Goal: Task Accomplishment & Management: Complete application form

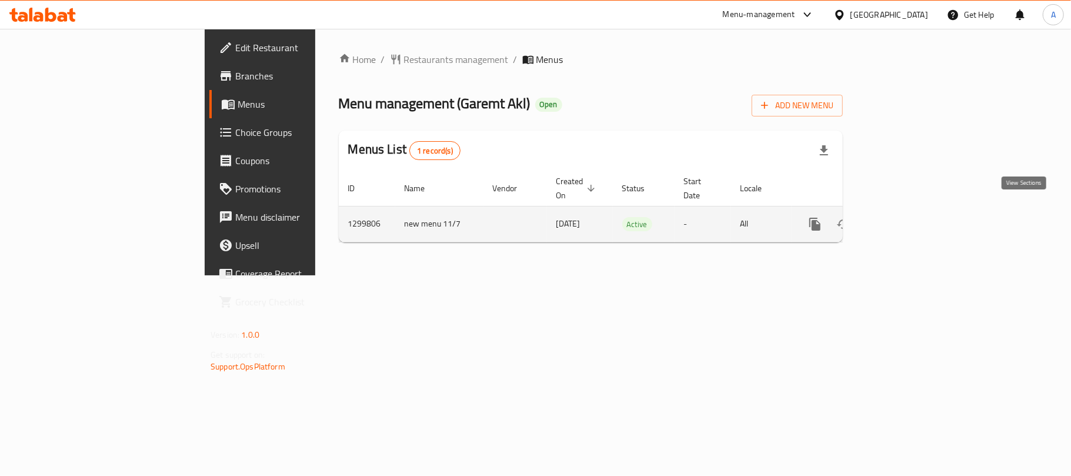
click at [905, 219] on icon "enhanced table" at bounding box center [900, 224] width 11 height 11
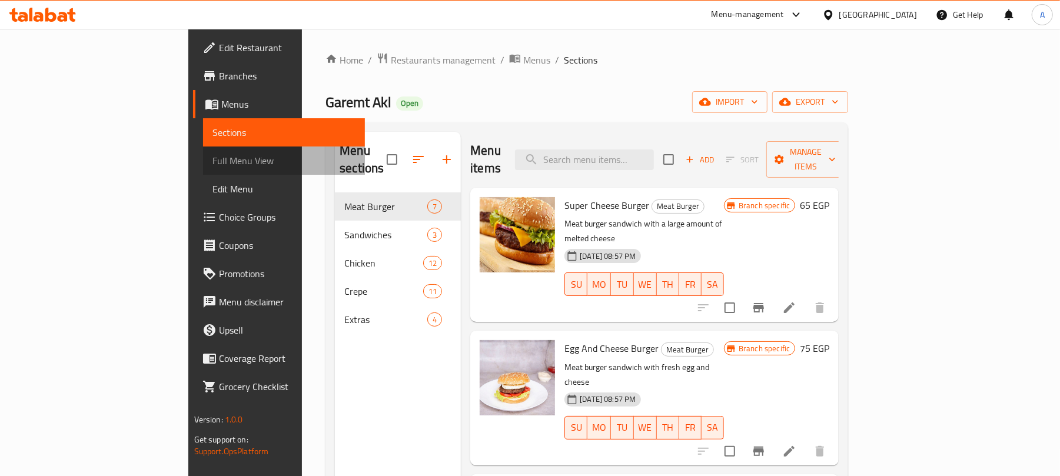
click at [212, 158] on span "Full Menu View" at bounding box center [284, 161] width 144 height 14
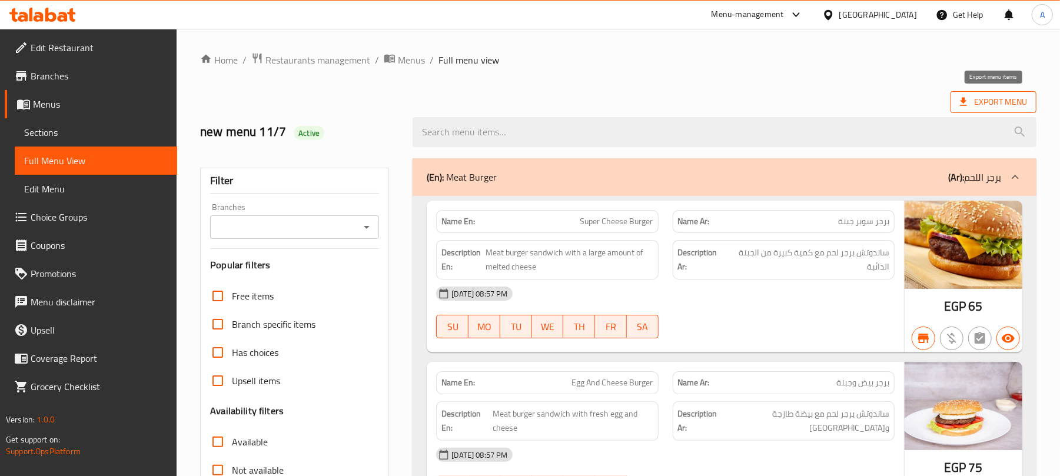
click at [1005, 105] on span "Export Menu" at bounding box center [993, 102] width 67 height 15
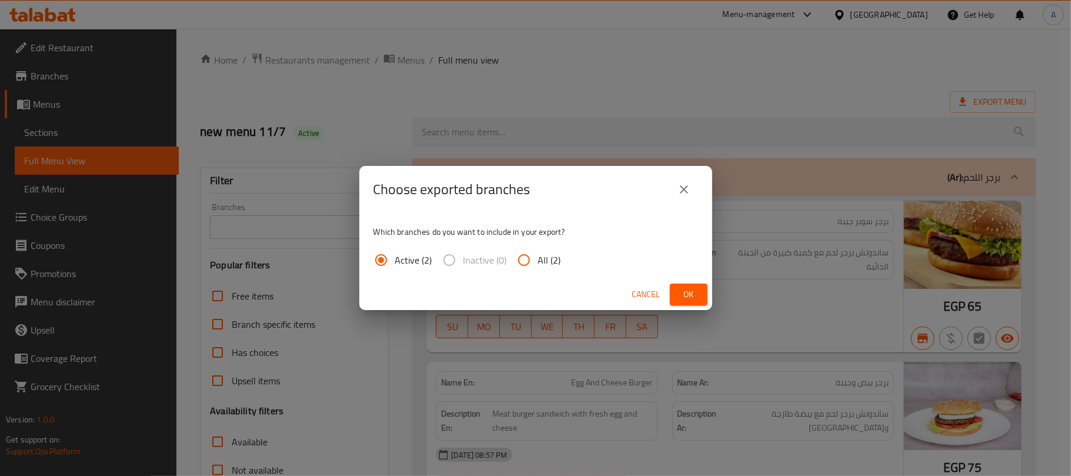
click at [682, 288] on span "Ok" at bounding box center [689, 294] width 19 height 15
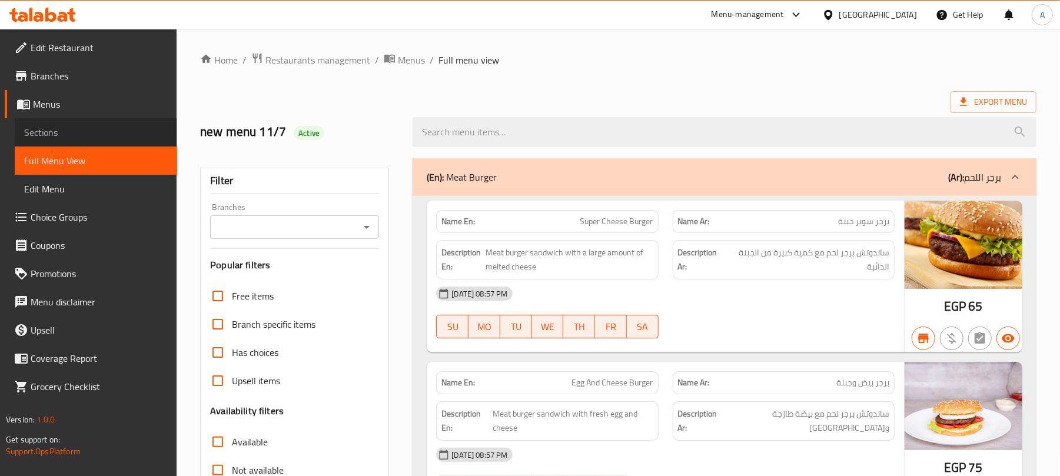
click at [44, 131] on span "Sections" at bounding box center [96, 132] width 144 height 14
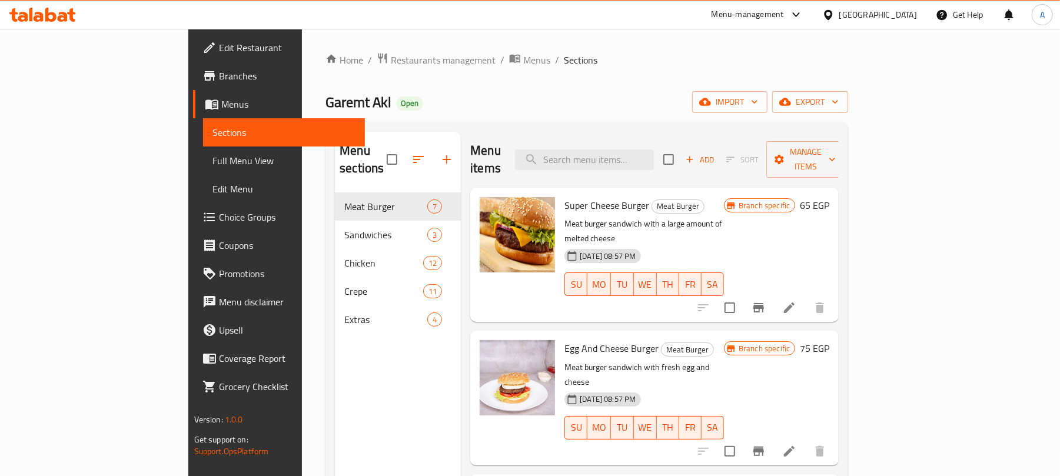
click at [212, 158] on span "Full Menu View" at bounding box center [284, 161] width 144 height 14
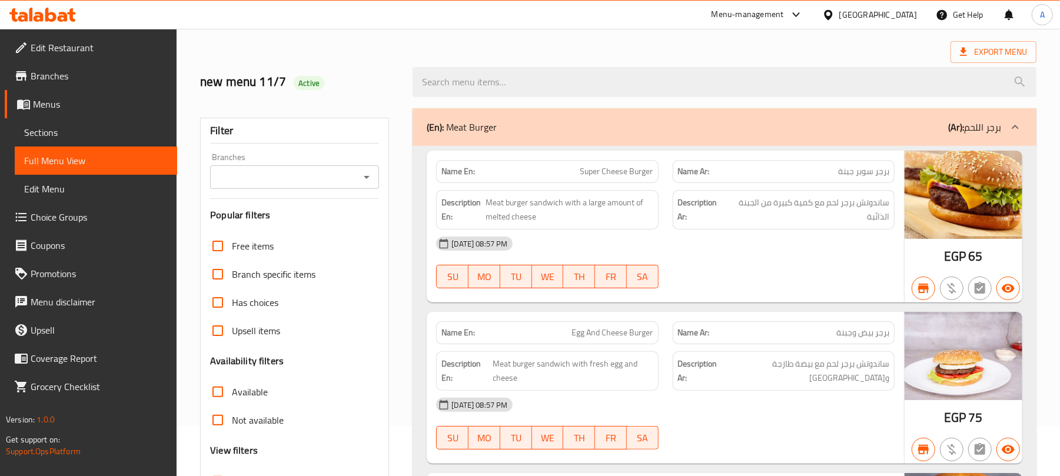
scroll to position [78, 0]
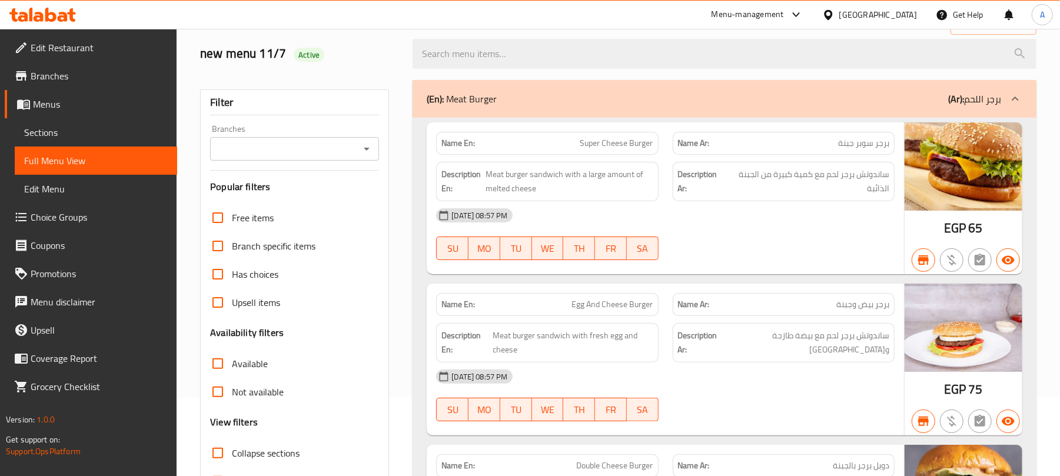
click at [357, 142] on div "Branches" at bounding box center [294, 149] width 169 height 24
click at [368, 147] on icon "Open" at bounding box center [366, 149] width 14 height 14
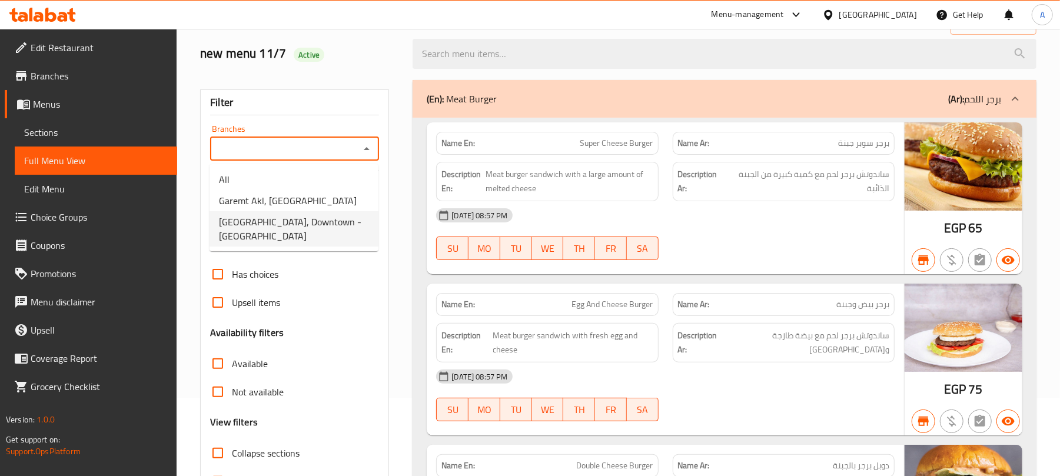
click at [354, 212] on li "Garemt Akl, Downtown - Bab Ash shariyah" at bounding box center [293, 228] width 169 height 35
type input "Garemt Akl, Downtown - Bab Ash shariyah"
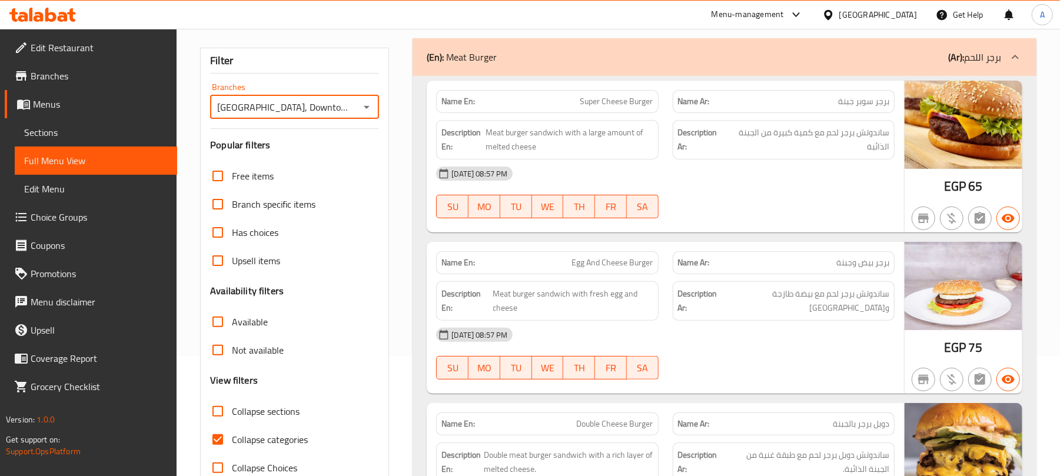
scroll to position [157, 0]
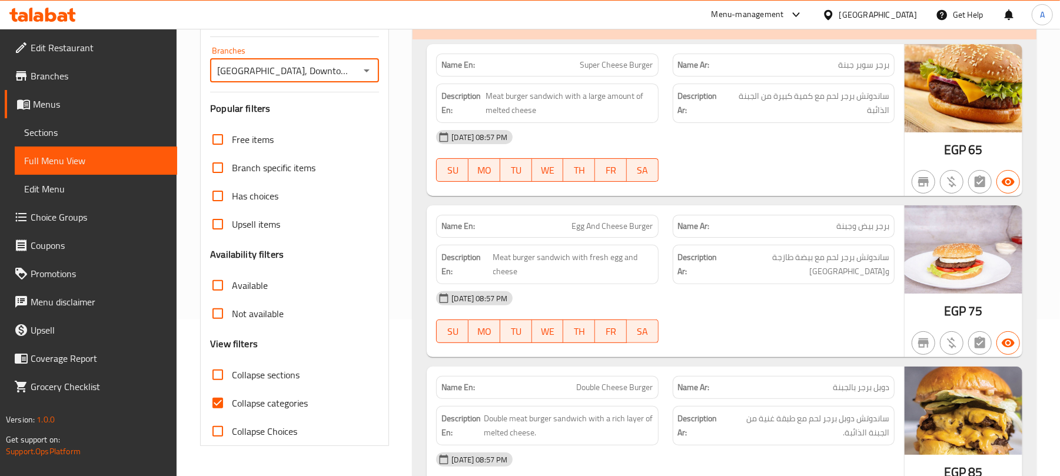
click at [225, 375] on input "Collapse sections" at bounding box center [218, 375] width 28 height 28
checkbox input "true"
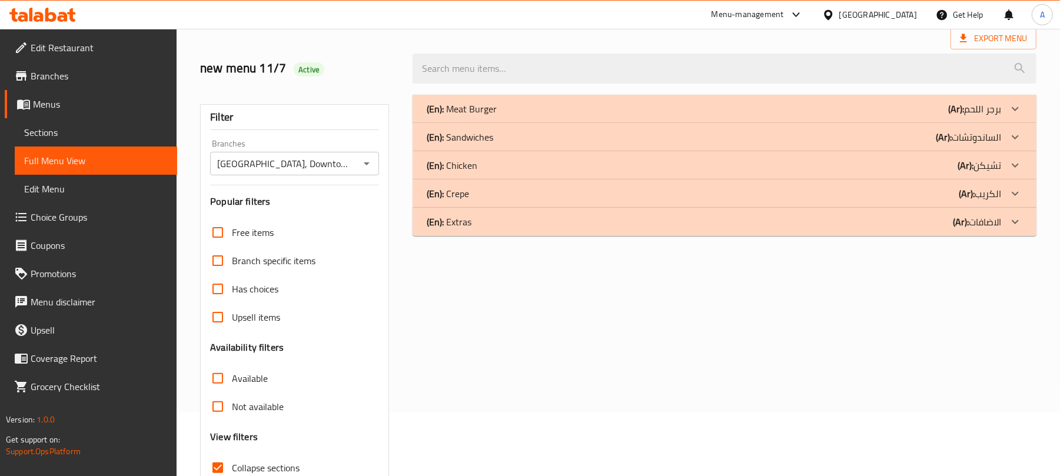
scroll to position [0, 0]
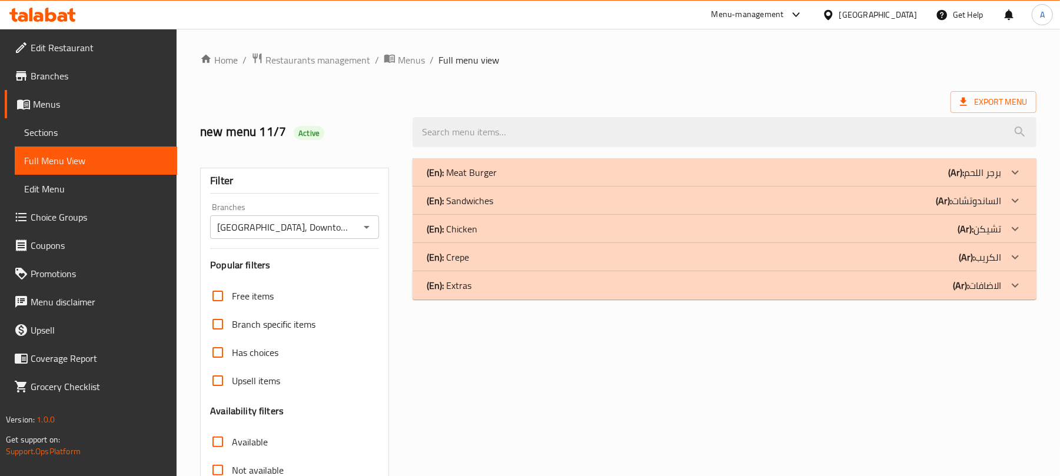
click at [524, 175] on div "(En): Meat Burger (Ar): برجر اللحم" at bounding box center [714, 172] width 574 height 14
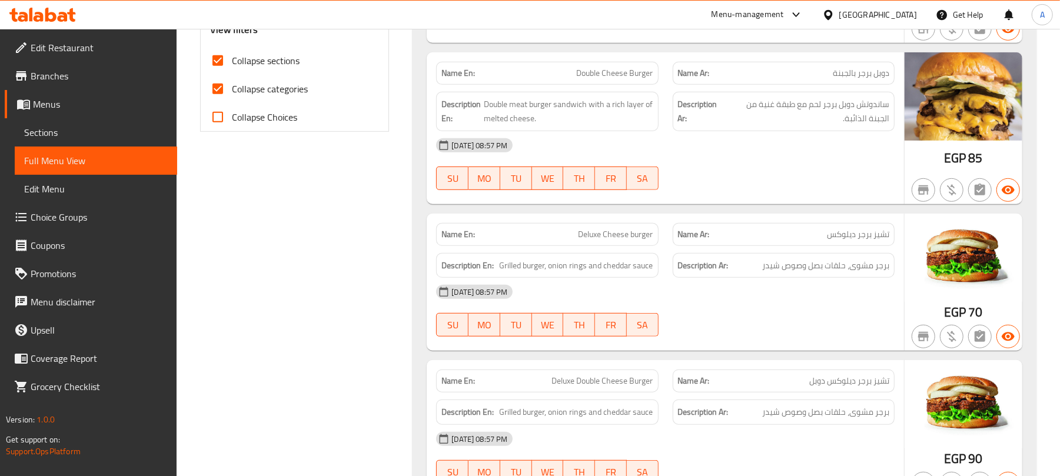
scroll to position [549, 0]
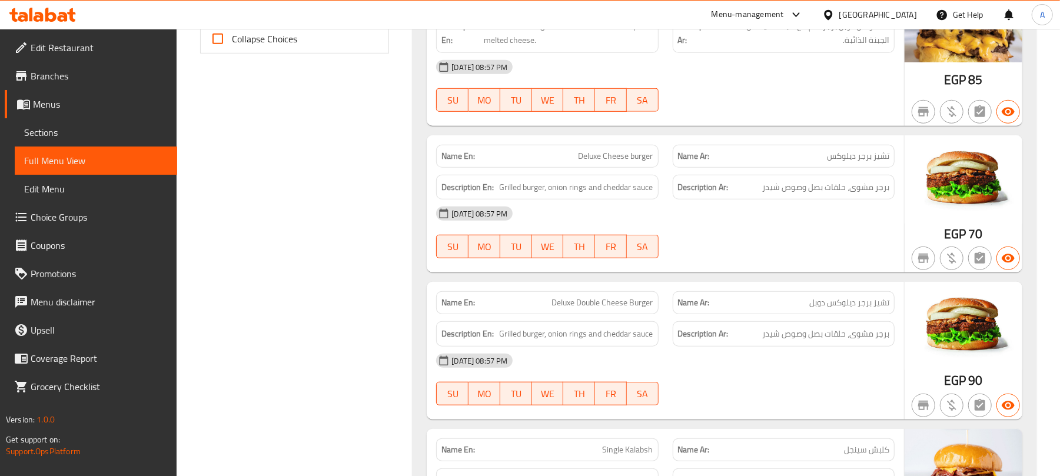
click at [381, 328] on div "Filter Branches Garemt Akl, Downtown - Bab Ash shariyah Branches Popular filter…" at bounding box center [299, 248] width 212 height 1293
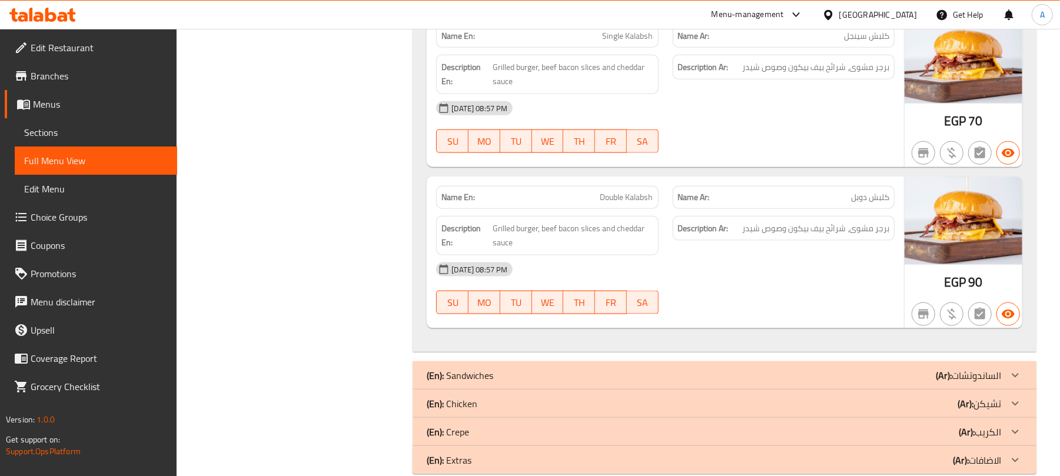
scroll to position [990, 0]
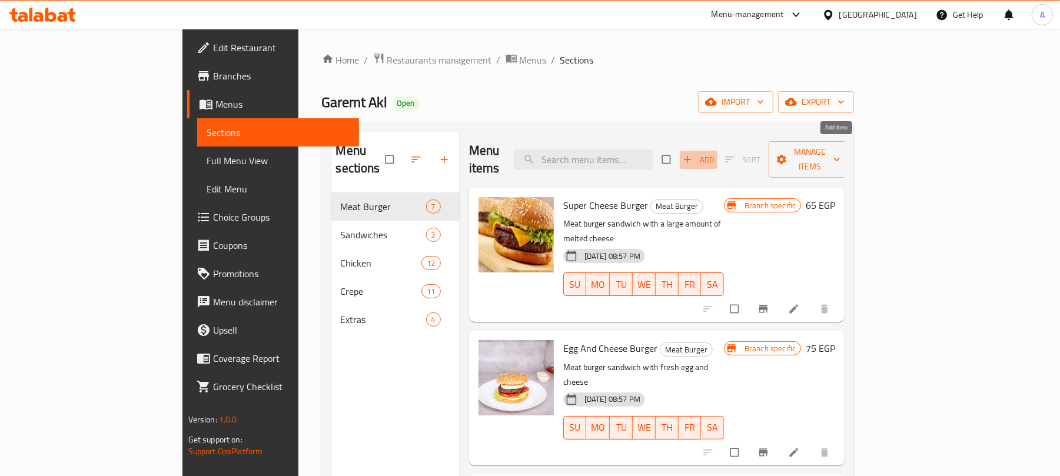
click at [714, 153] on span "Add" at bounding box center [698, 160] width 32 height 14
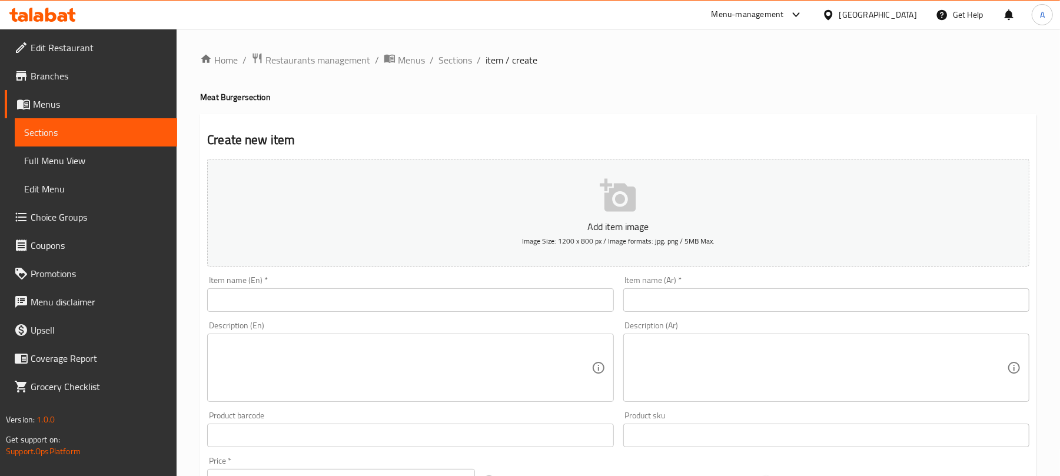
click at [747, 295] on input "text" at bounding box center [826, 300] width 406 height 24
paste input "بیكاسو"
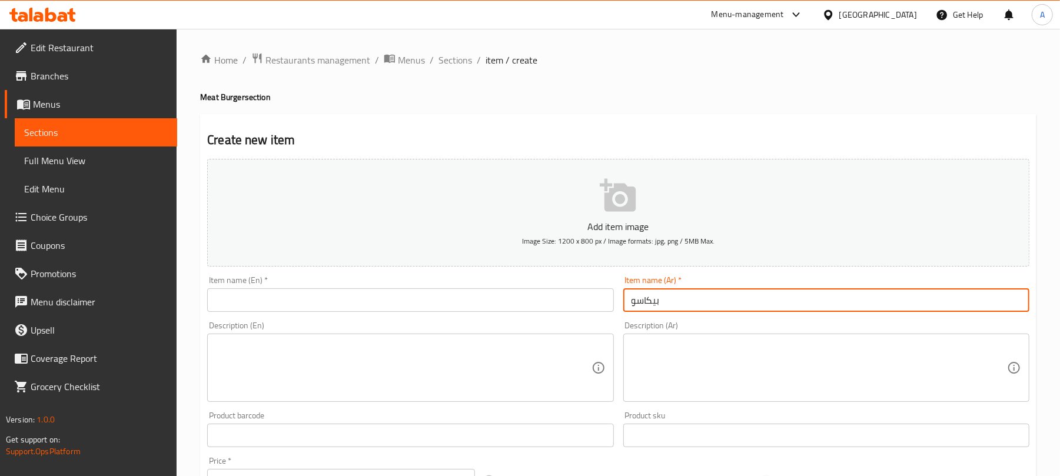
type input "بیكاسو"
click at [796, 362] on textarea at bounding box center [818, 381] width 375 height 56
paste textarea "برجر لحم + قطعھ كرسبى + شرایح البیكون + صوص الشیدر"
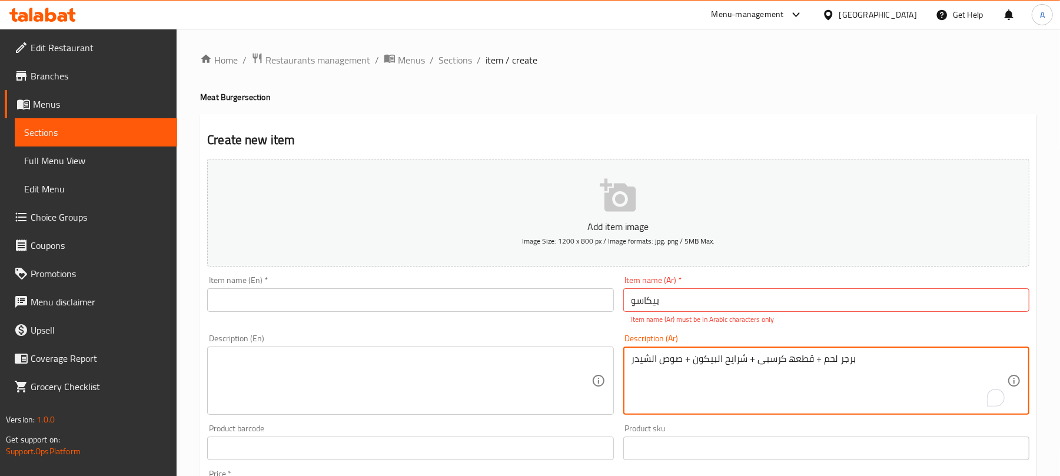
click at [648, 297] on input "بیكاسو" at bounding box center [826, 300] width 406 height 24
click at [821, 359] on textarea "برجر لحم + قطعة كرسبى + شرایح البیكون + صوص الشیدر" at bounding box center [818, 381] width 375 height 56
click at [867, 361] on textarea "برجر لحم + قطعة كرسبى + شرایح البیكون + صوص الشیدر" at bounding box center [818, 381] width 375 height 56
type textarea "برجر لحم + قطعة كرسبى + شرایح البیكون + صوص الشیدر برجر لحم، قطعة كرسبي، ش"
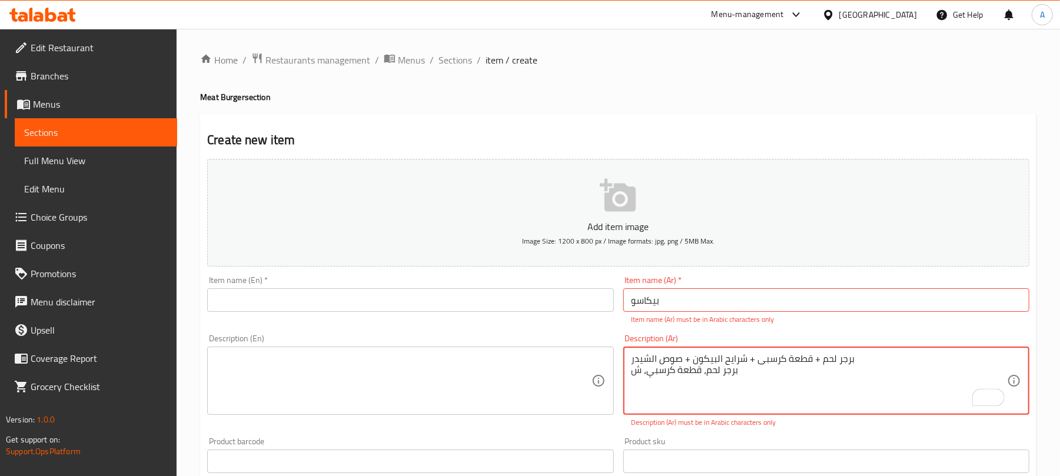
click at [645, 299] on input "بیكاسو" at bounding box center [826, 300] width 406 height 24
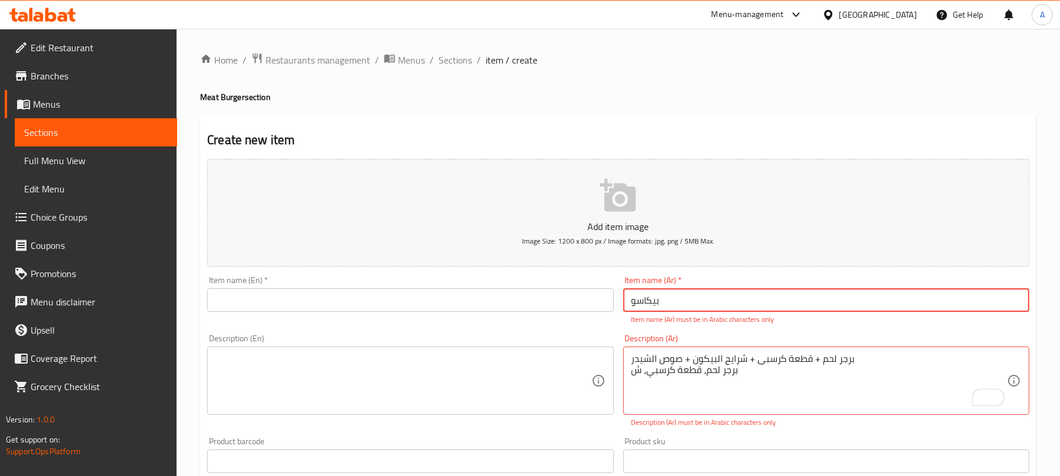
click at [645, 299] on input "بیكاسو" at bounding box center [826, 300] width 406 height 24
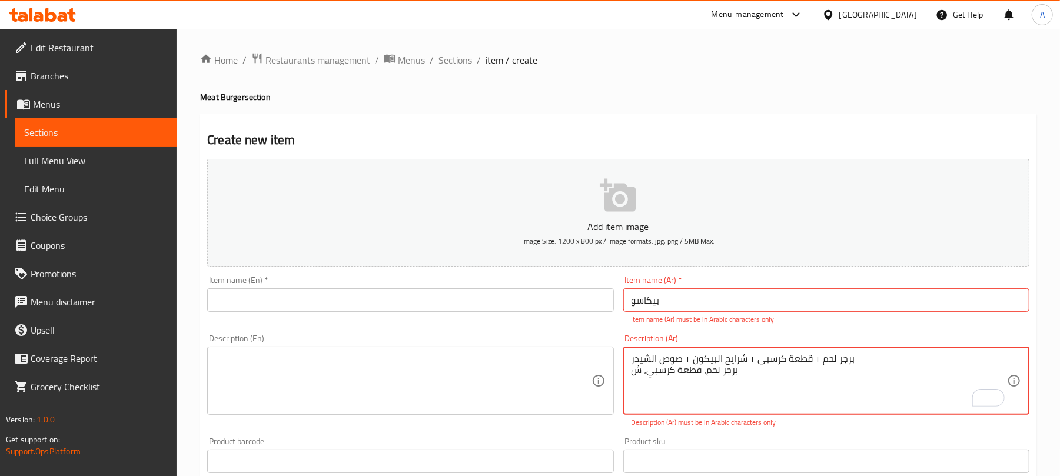
click at [702, 362] on textarea "برجر لحم + قطعة كرسبى + شرایح البیكون + صوص الشیدر برجر لحم، قطعة كرسبي، ش" at bounding box center [818, 381] width 375 height 56
click at [704, 357] on textarea "برجر لحم + قطعة كرسبى + شرایح البیكون + صوص الشیدر برجر لحم، قطعة كرسبي، ش" at bounding box center [818, 381] width 375 height 56
click at [644, 304] on input "بیكاسو" at bounding box center [826, 300] width 406 height 24
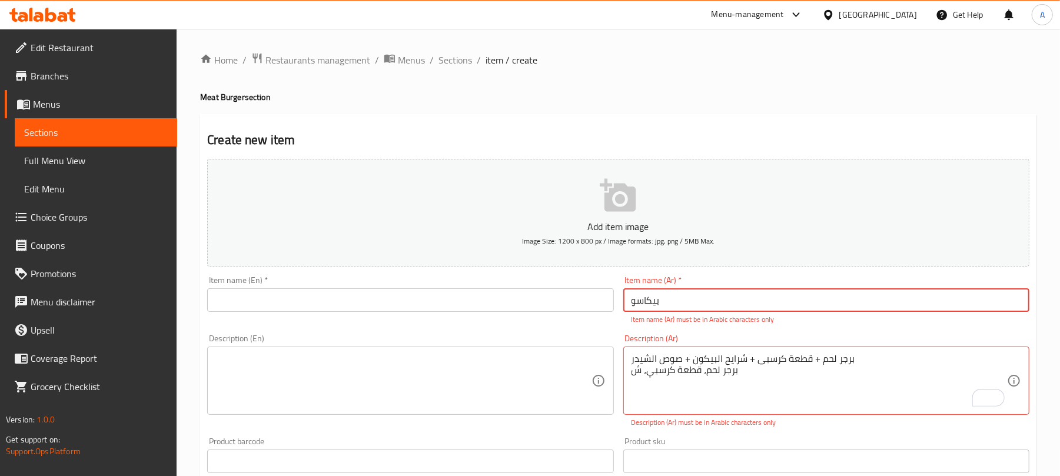
click at [644, 304] on input "بیكاسو" at bounding box center [826, 300] width 406 height 24
paste input "[PERSON_NAME]"
type input "[PERSON_NAME]"
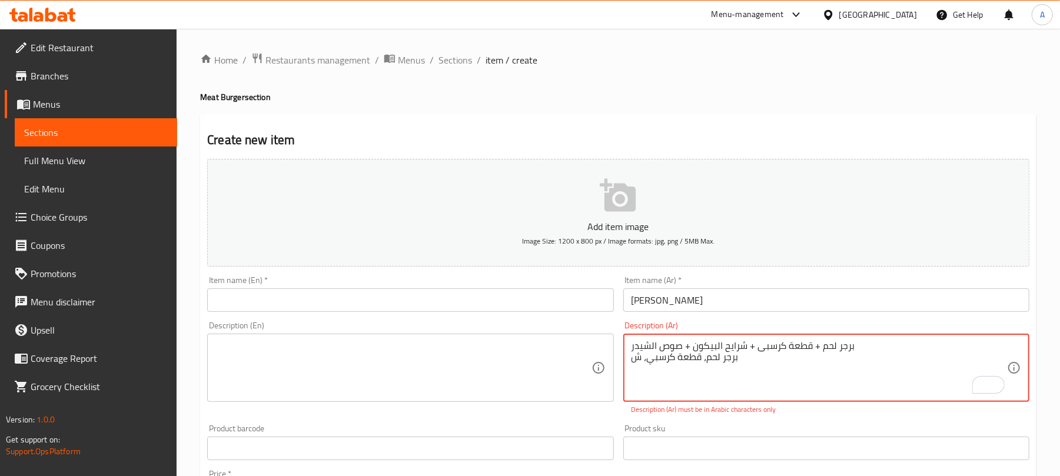
click at [751, 346] on textarea "برجر لحم + قطعة كرسبى + شرایح البیكون + صوص الشیدر برجر لحم، قطعة كرسبي، ش" at bounding box center [818, 368] width 375 height 56
paste textarea "اصابع موتزاریلا + صوص شیدر"
click at [751, 346] on textarea "برجر لحم + اصابع موتزاریلا + صوص شیدربرجر لحم، قطعة كرسبي، ش" at bounding box center [818, 368] width 375 height 56
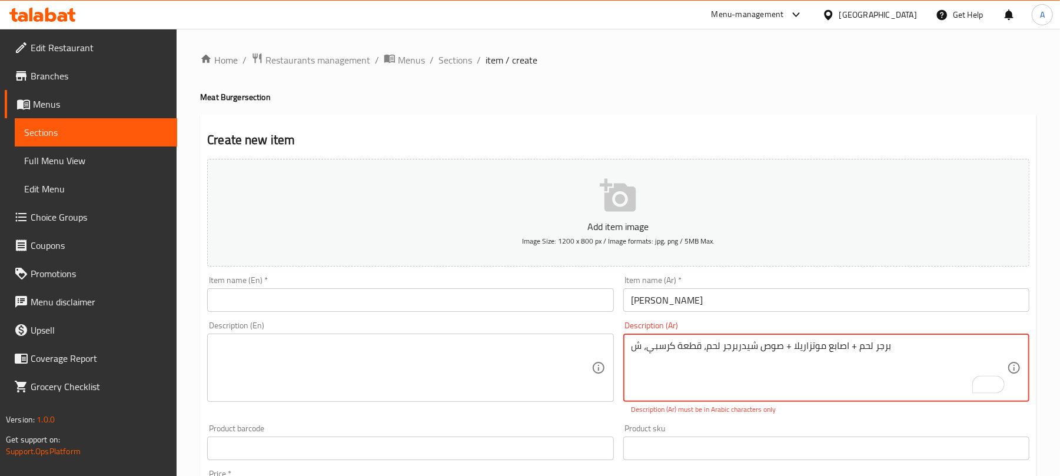
click at [751, 346] on textarea "برجر لحم + اصابع موتزاریلا + صوص شیدربرجر لحم، قطعة كرسبي، ش" at bounding box center [818, 368] width 375 height 56
paste textarea "To enrich screen reader interactions, please activate Accessibility in Grammarl…"
type textarea "برجر لحم + اصابع موتزاریلا + صوص شیدر"
click at [377, 353] on textarea at bounding box center [402, 368] width 375 height 56
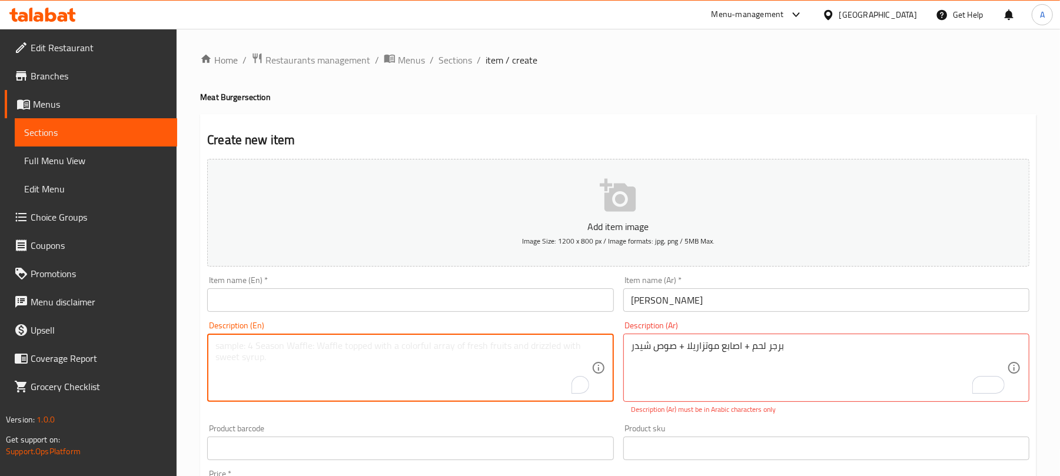
paste textarea "Beef burger + mozzarella sticks + cheddar sauce"
type textarea "Beef burger + mozzarella sticks + cheddar sauce"
click at [662, 300] on input "[PERSON_NAME]" at bounding box center [826, 300] width 406 height 24
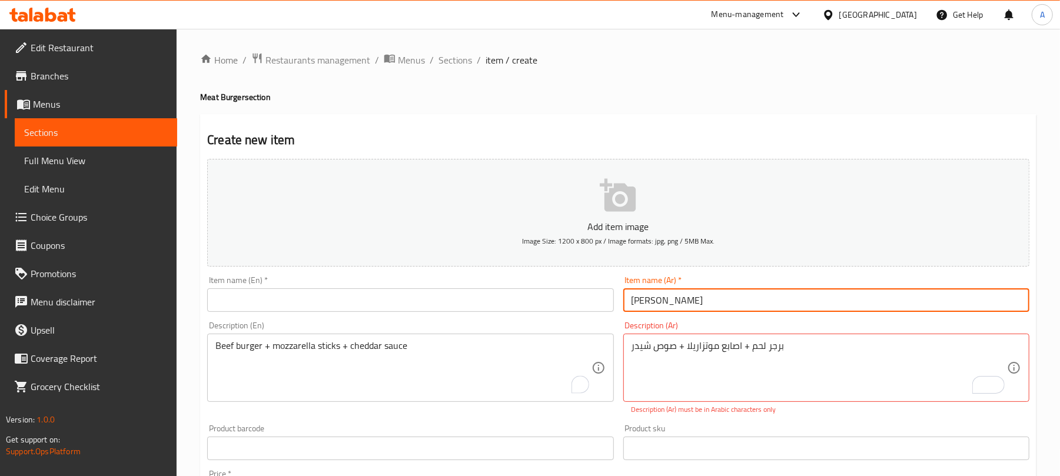
click at [662, 300] on input "[PERSON_NAME]" at bounding box center [826, 300] width 406 height 24
click at [455, 299] on input "text" at bounding box center [410, 300] width 406 height 24
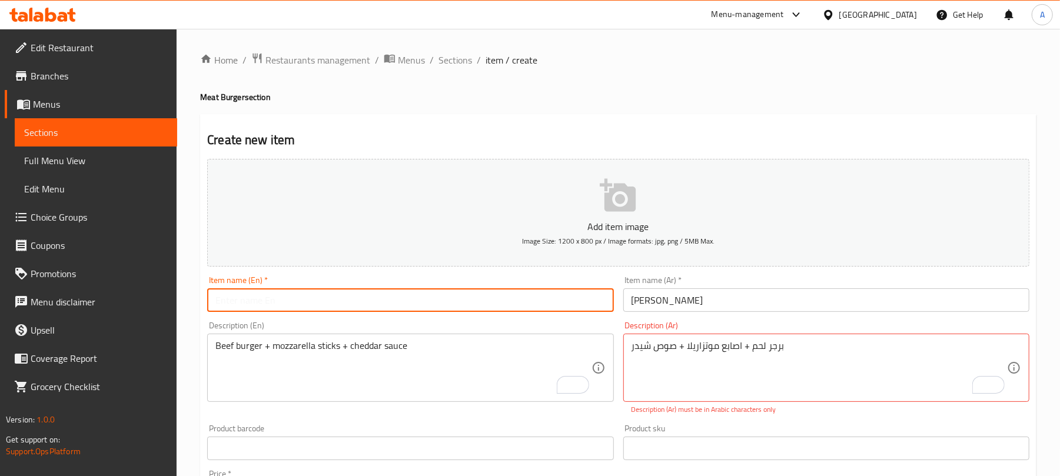
paste input "Mocha Single"
type input "Mocha Single"
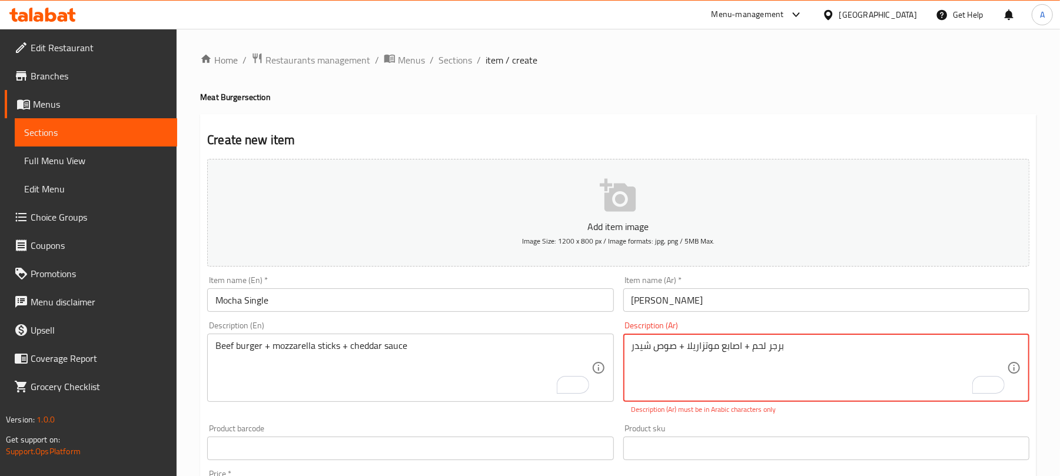
click at [704, 345] on textarea "برجر لحم + اصابع موتزاریلا + صوص شیدر" at bounding box center [818, 368] width 375 height 56
click at [814, 407] on p "Description (Ar) must be in Arabic characters only" at bounding box center [825, 409] width 389 height 11
click at [813, 415] on p "Description (Ar) must be in Arabic characters only" at bounding box center [825, 409] width 389 height 11
drag, startPoint x: 791, startPoint y: 345, endPoint x: 742, endPoint y: 353, distance: 49.5
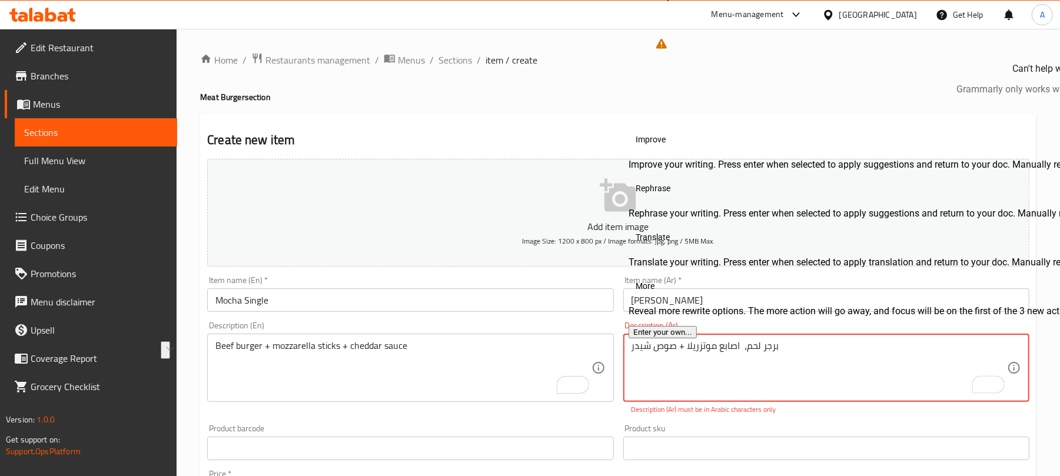
drag, startPoint x: 683, startPoint y: 345, endPoint x: 630, endPoint y: 348, distance: 53.7
click at [630, 348] on div "برجر لحم، اصابع موتزريلا + صوص شیدر Description (Ar)" at bounding box center [826, 368] width 406 height 68
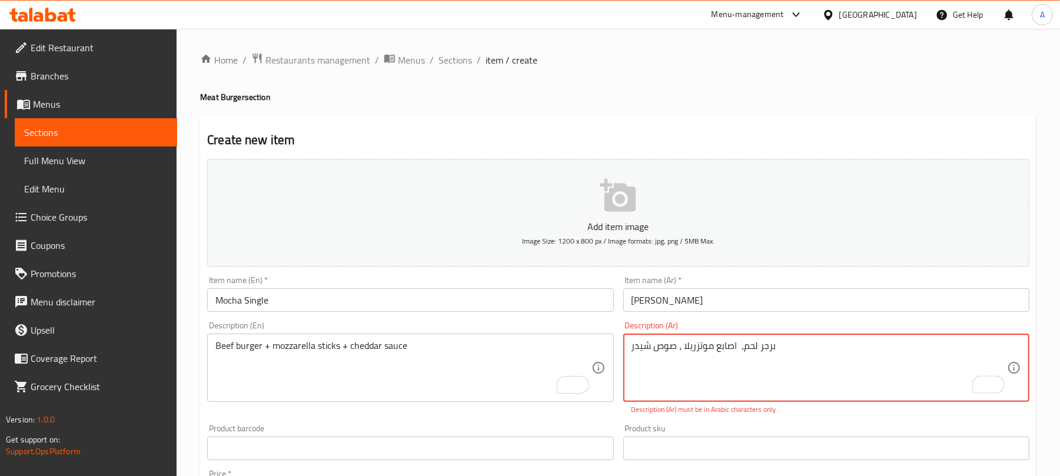
type textarea "برجر لحم، اصابع موتزريلا ، صوص شيدر"
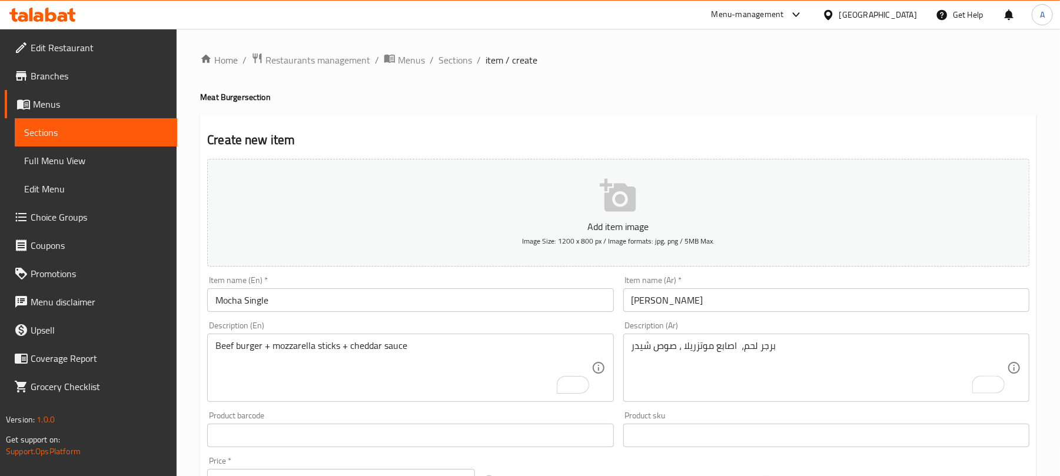
click at [713, 335] on div "برجر لحم، اصابع موتزريلا ، صوص شيدر Description (Ar)" at bounding box center [826, 368] width 406 height 68
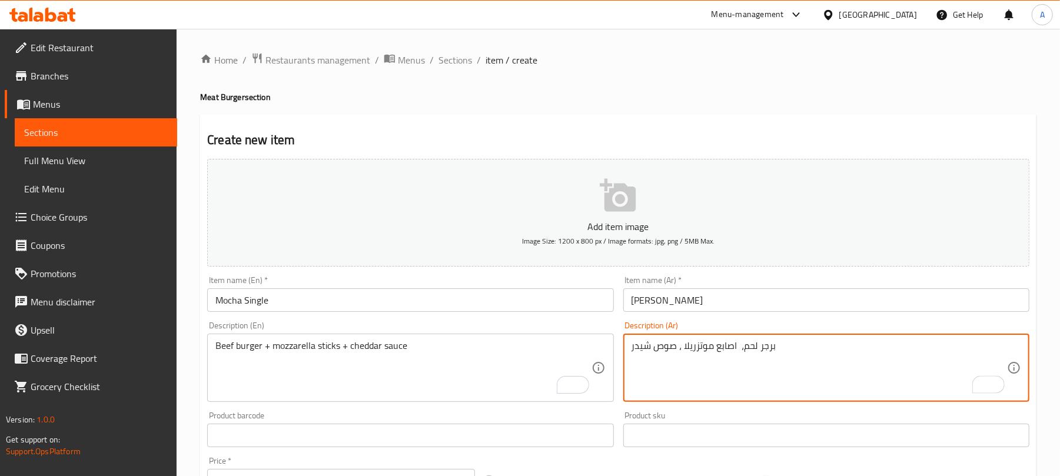
click at [713, 335] on div "برجر لحم، اصابع موتزريلا ، صوص شيدر Description (Ar)" at bounding box center [826, 368] width 406 height 68
click at [711, 347] on textarea "برجر لحم، اصابع موتزريلا ، صوص شيدر" at bounding box center [818, 368] width 375 height 56
click at [421, 338] on div "Beef burger + mozzarella sticks + cheddar sauce Description (En)" at bounding box center [410, 368] width 406 height 68
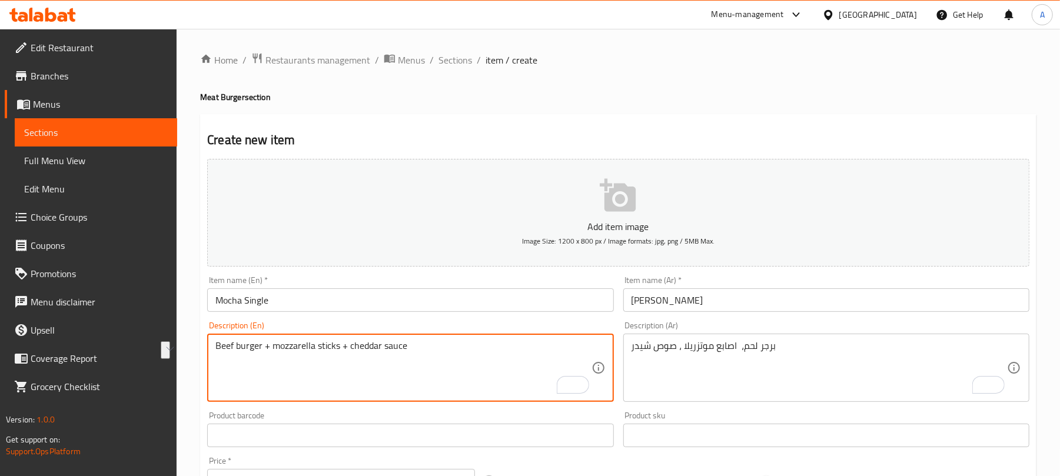
click at [421, 338] on div "Beef burger + mozzarella sticks + cheddar sauce Description (En)" at bounding box center [410, 368] width 406 height 68
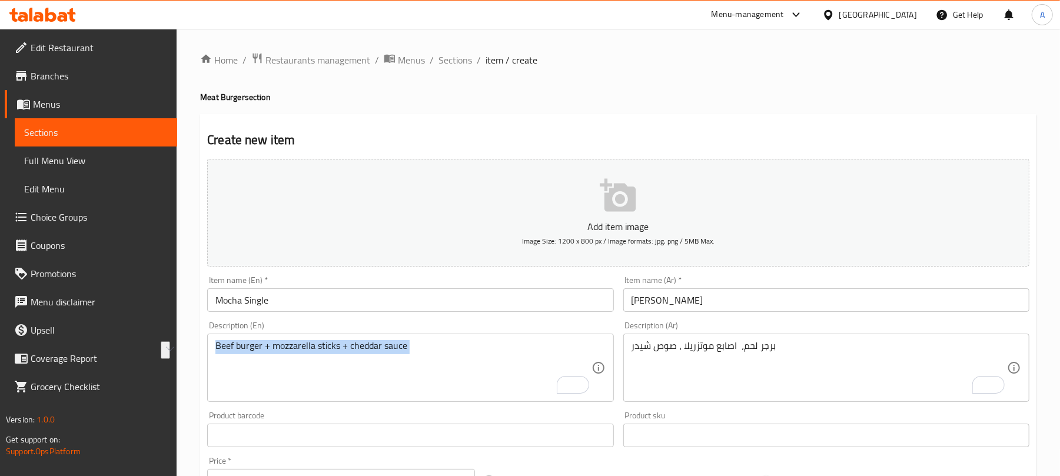
click at [421, 338] on div "Beef burger + mozzarella sticks + cheddar sauce Description (En)" at bounding box center [410, 368] width 406 height 68
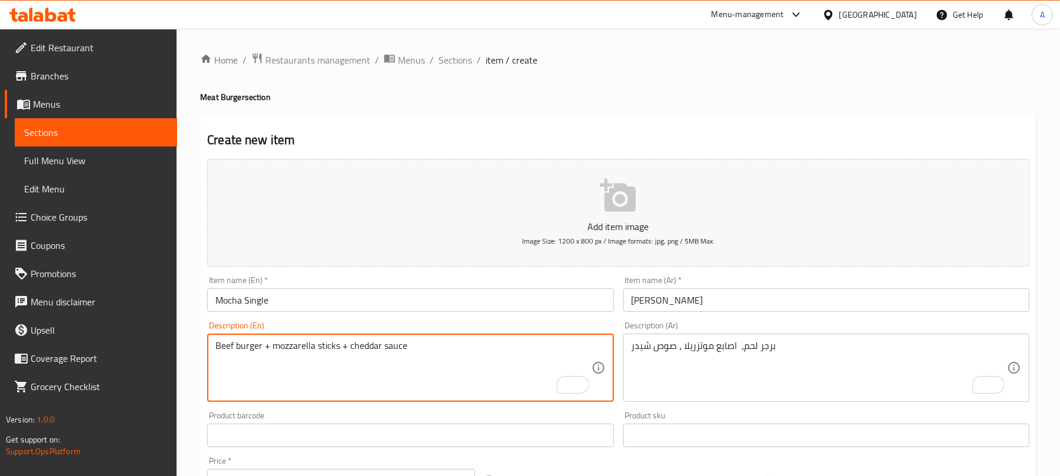
paste textarea "Beef burger, mozzarella sticks, cheddar sauce"
click at [384, 345] on textarea "Beef burger + mozzarella sticks + cheddar sauceBeef burger, mozzarella sticks, …" at bounding box center [402, 368] width 375 height 56
paste textarea "To enrich screen reader interactions, please activate Accessibility in Grammarl…"
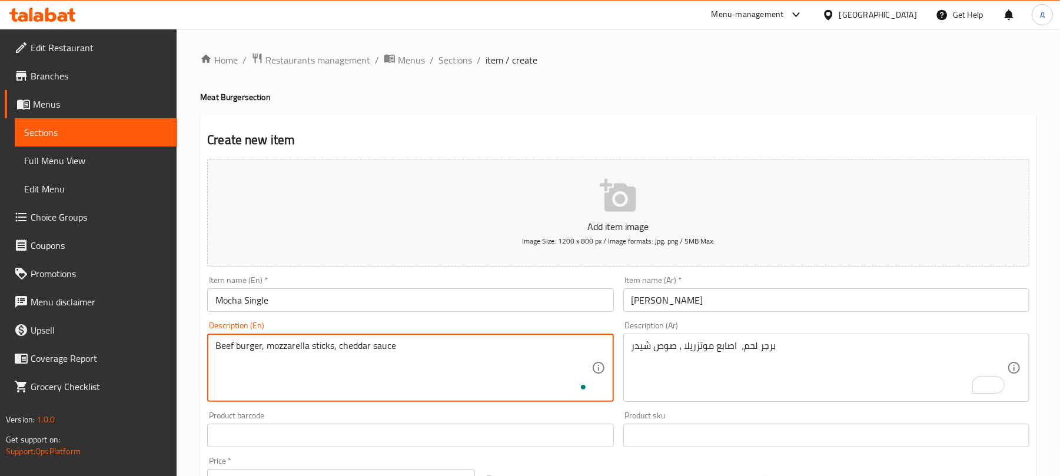
type textarea "Beef burger, mozzarella sticks, cheddar sauce"
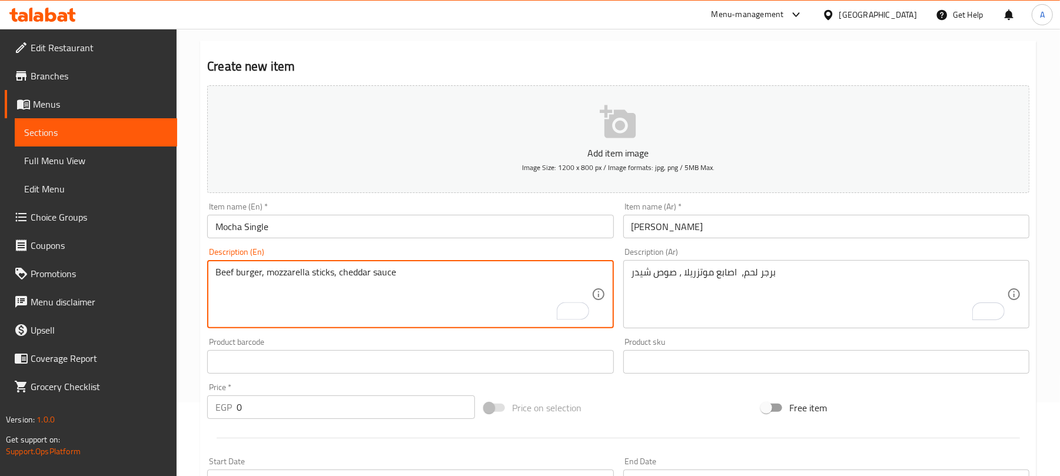
scroll to position [157, 0]
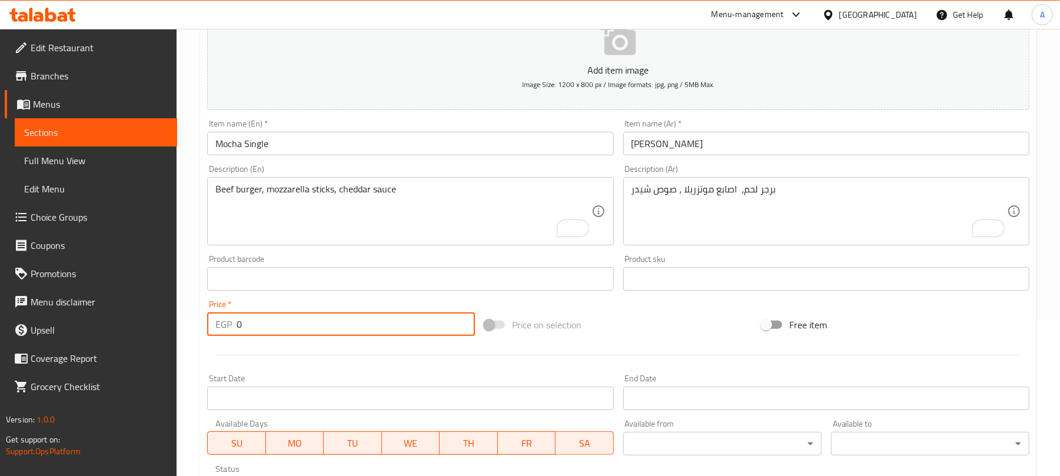
drag, startPoint x: 253, startPoint y: 319, endPoint x: 237, endPoint y: 321, distance: 16.6
click at [237, 321] on input "0" at bounding box center [356, 324] width 238 height 24
type input "70"
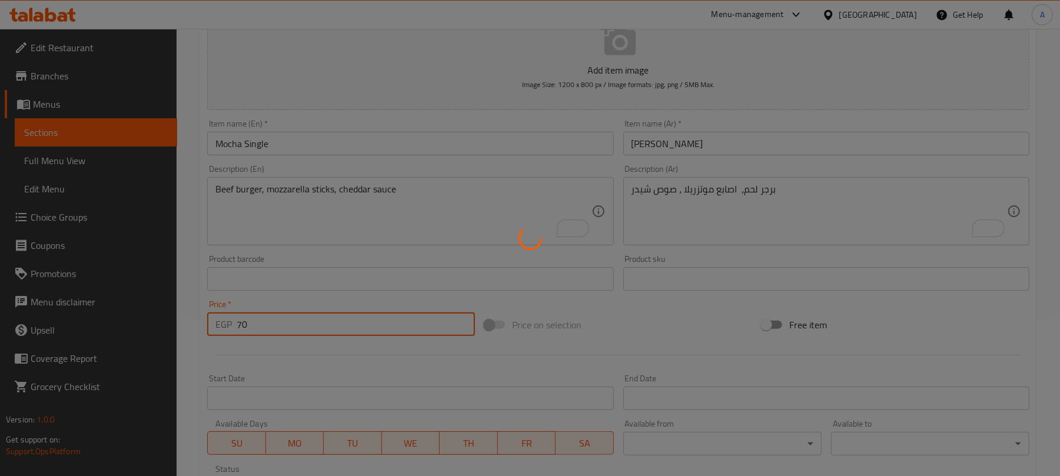
type input "0"
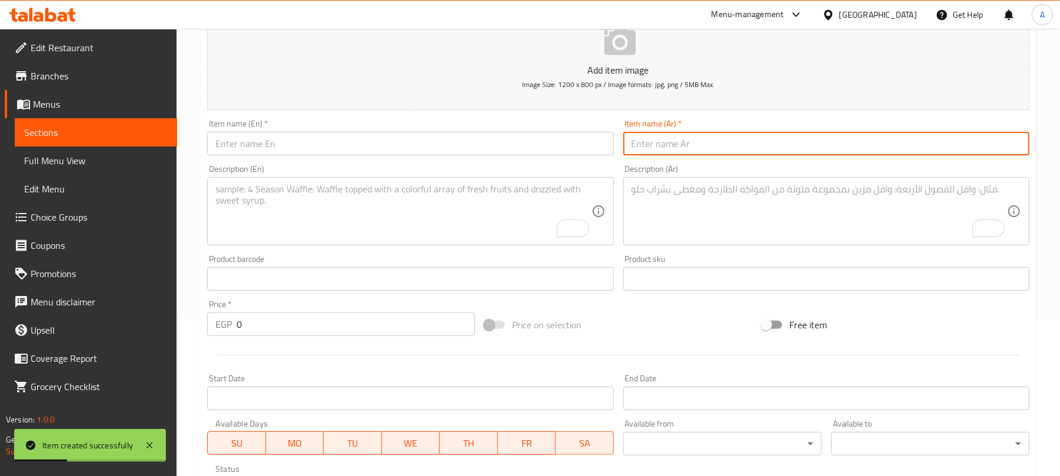
click at [710, 139] on input "text" at bounding box center [826, 144] width 406 height 24
click at [777, 147] on input "مو" at bounding box center [826, 144] width 406 height 24
paste input "كا"
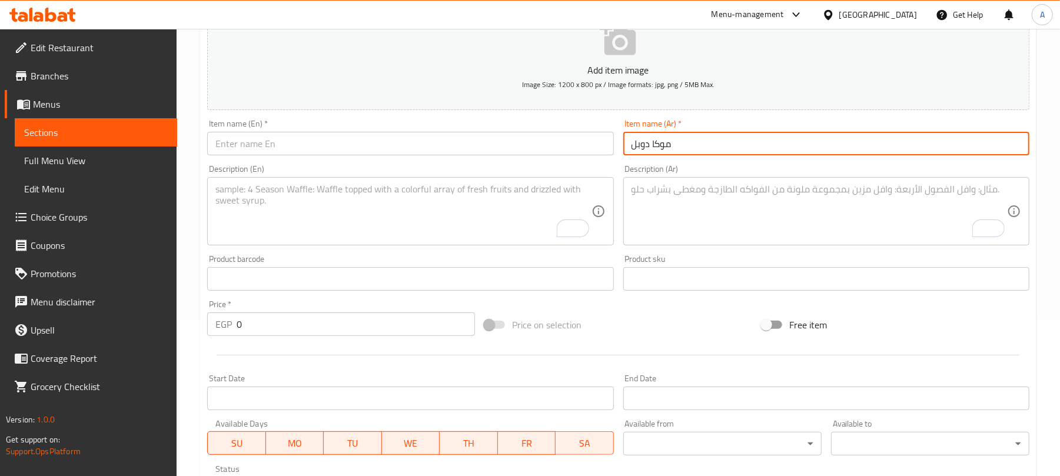
click at [777, 140] on input "موكا دوبل" at bounding box center [826, 144] width 406 height 24
type input "موكا دوبل"
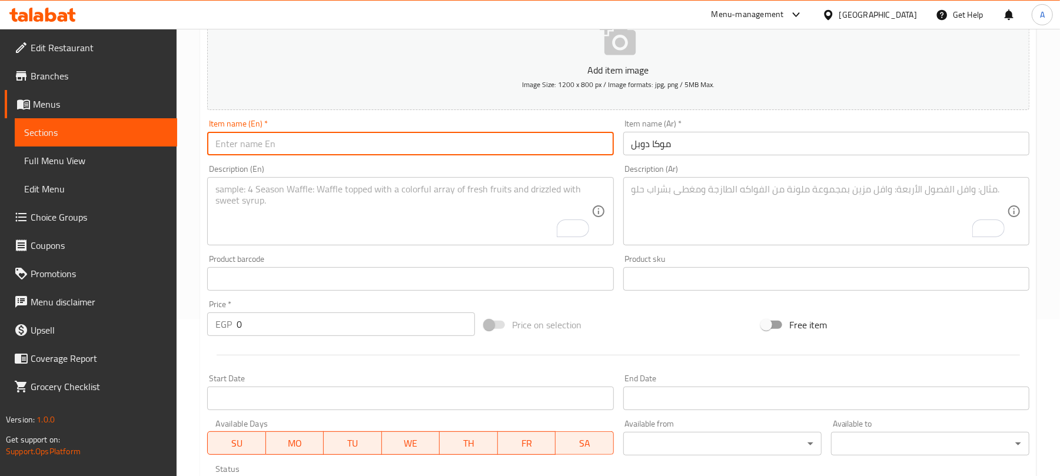
click at [412, 147] on input "text" at bounding box center [410, 144] width 406 height 24
paste input "Double Mocha"
type input "Double Mocha"
click at [724, 217] on textarea "To enrich screen reader interactions, please activate Accessibility in Grammarl…" at bounding box center [818, 212] width 375 height 56
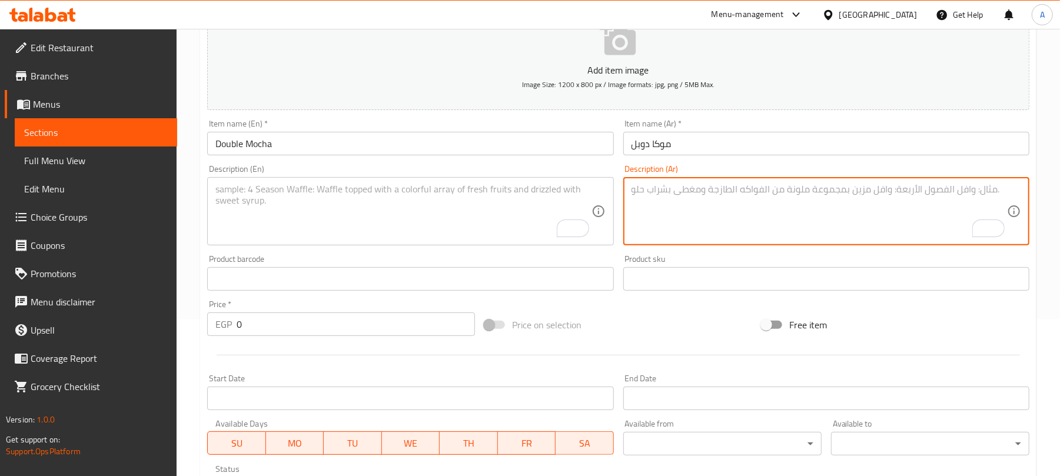
paste textarea "برجر لحم، اصابع موتزريلا ، صوص شيدر"
type textarea "برجر لحم، اصابع موتزريلا ، صوص شيدر"
click at [377, 237] on textarea "To enrich screen reader interactions, please activate Accessibility in Grammarl…" at bounding box center [402, 212] width 375 height 56
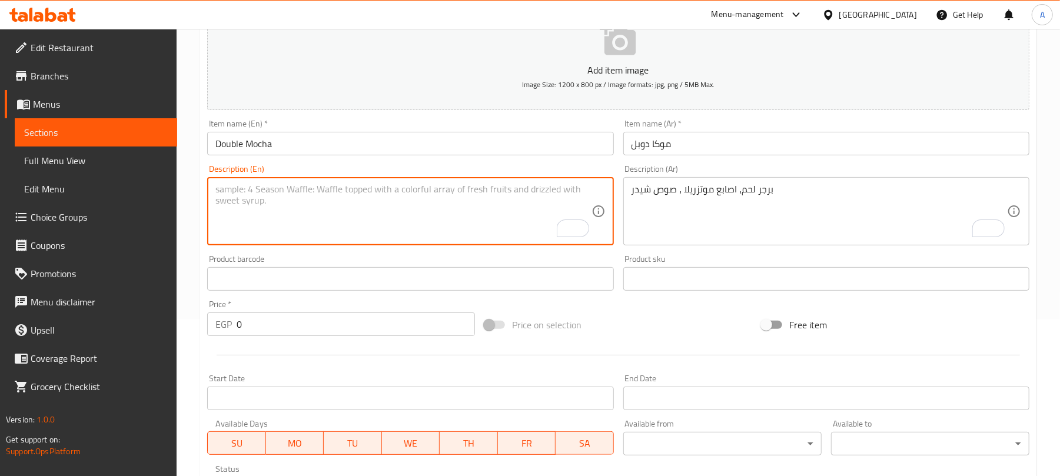
paste textarea "Beef burger, mozzarella sticks, cheddar sauce"
type textarea "Beef burger, mozzarella sticks, cheddar sauce"
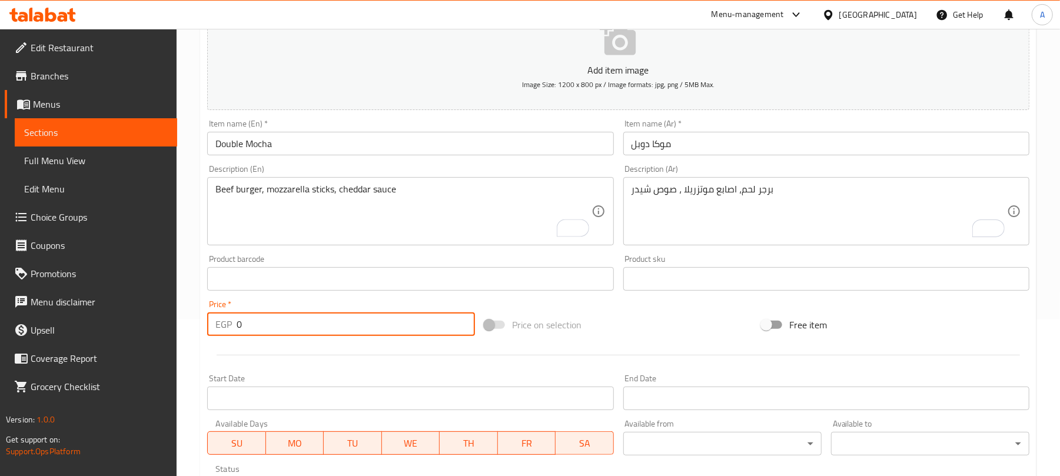
drag, startPoint x: 285, startPoint y: 332, endPoint x: 234, endPoint y: 332, distance: 51.2
click at [234, 332] on div "EGP 0 Price *" at bounding box center [341, 324] width 268 height 24
type input "90"
type input "0"
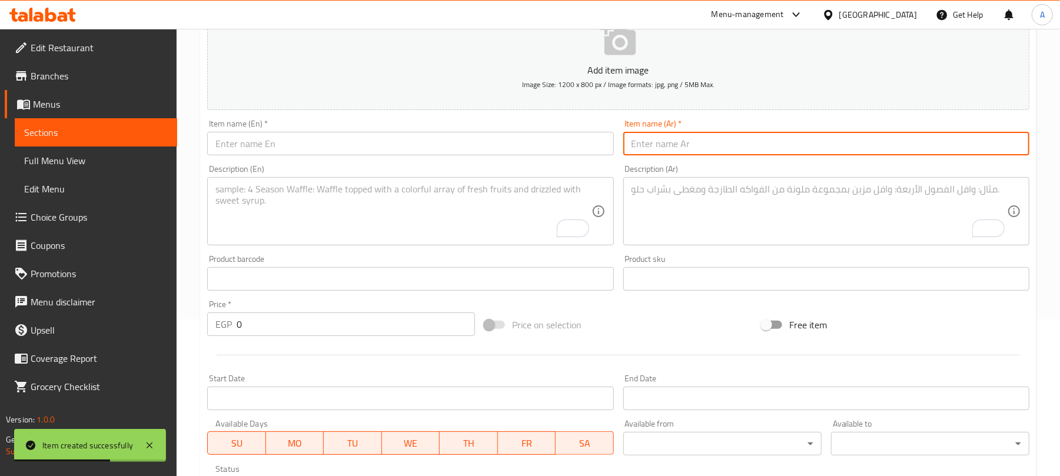
click at [681, 137] on input "text" at bounding box center [826, 144] width 406 height 24
paste input "برجر مشروم كرامیل سنجل 70"
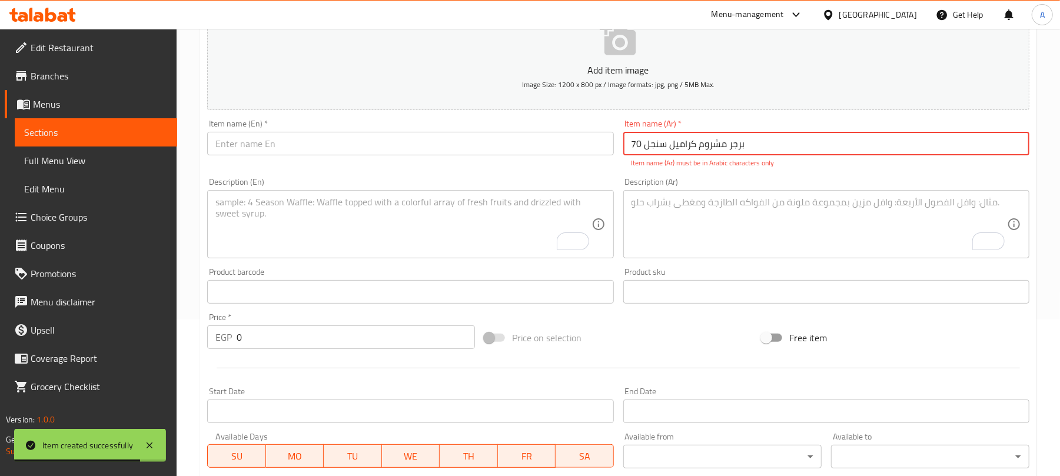
drag, startPoint x: 647, startPoint y: 145, endPoint x: 631, endPoint y: 151, distance: 16.9
click at [631, 151] on input "برجر مشروم كرامیل سنجل 70" at bounding box center [826, 144] width 406 height 24
click at [633, 149] on input "برجر مشروم كرامیل سنجل 70" at bounding box center [826, 144] width 406 height 24
click at [643, 147] on input "برجر مشروم كرامیل سنجل" at bounding box center [826, 144] width 406 height 24
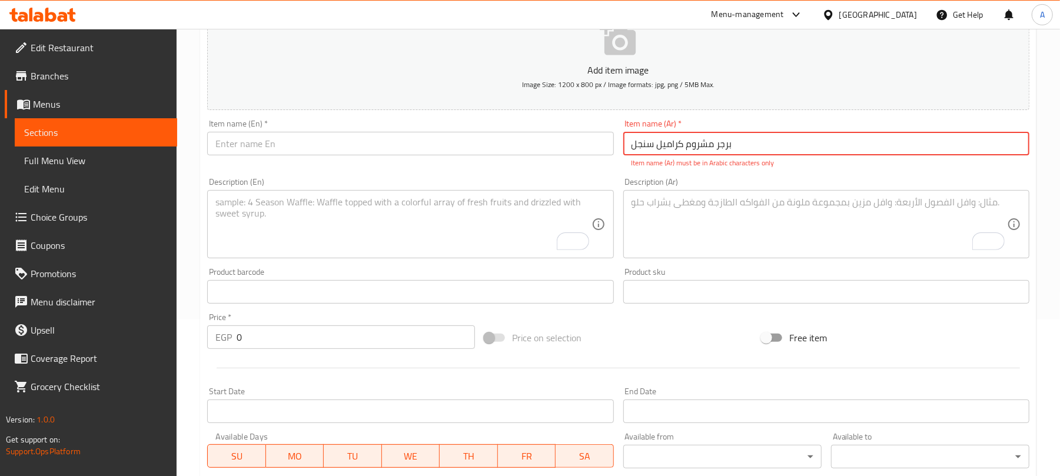
click at [643, 147] on input "برجر مشروم كرامیل سنجل" at bounding box center [826, 144] width 406 height 24
type input "برجر مشروم كرامیل"
click at [697, 229] on textarea "To enrich screen reader interactions, please activate Accessibility in Grammarl…" at bounding box center [818, 225] width 375 height 56
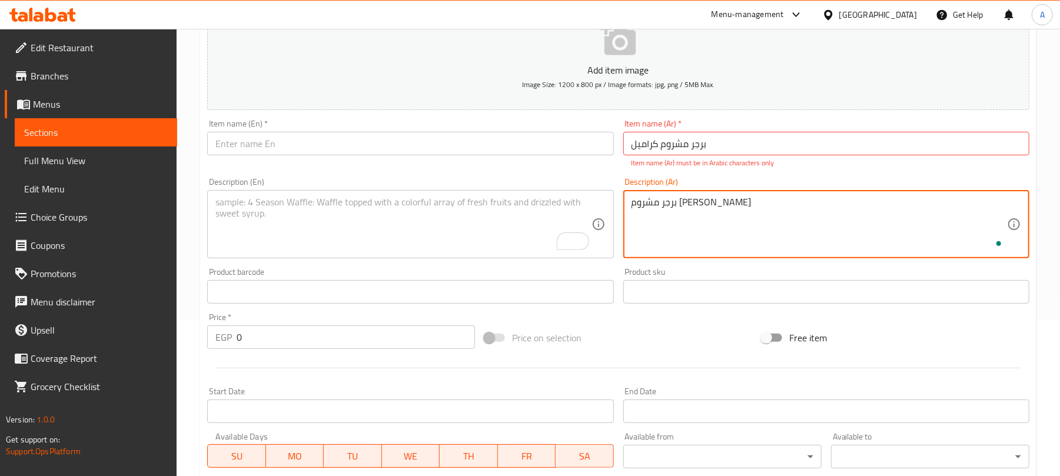
type textarea "برجر مشروم كراميل"
click at [718, 213] on textarea "برجر مشروم كراميل" at bounding box center [818, 225] width 375 height 56
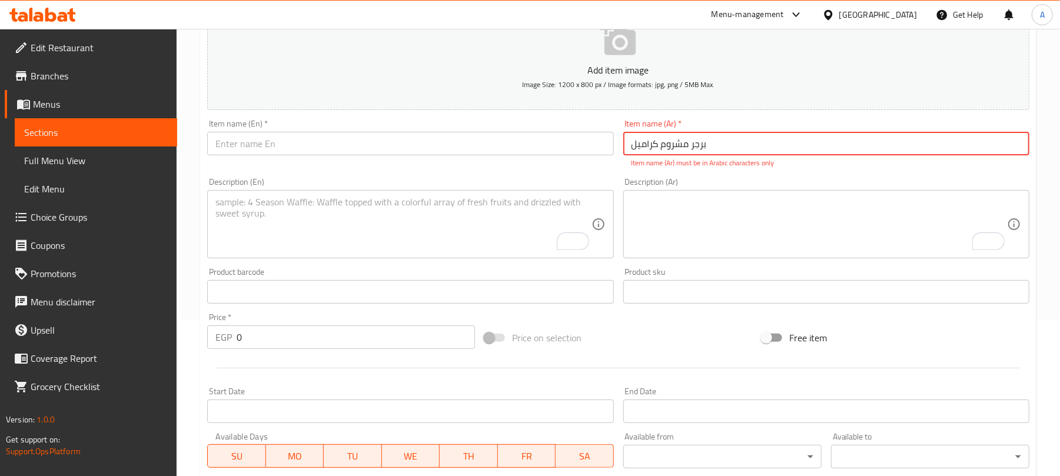
click at [718, 151] on input "برجر مشروم كرامیل" at bounding box center [826, 144] width 406 height 24
paste input "ي"
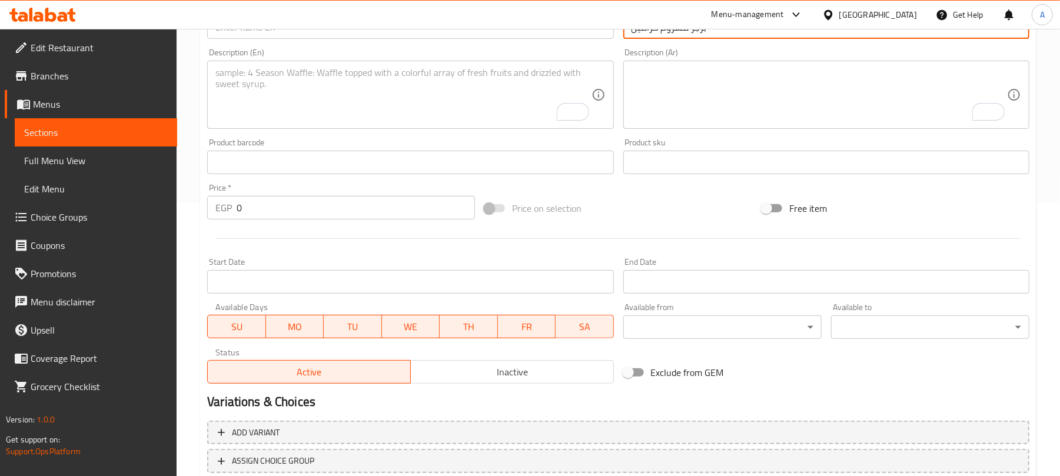
scroll to position [354, 0]
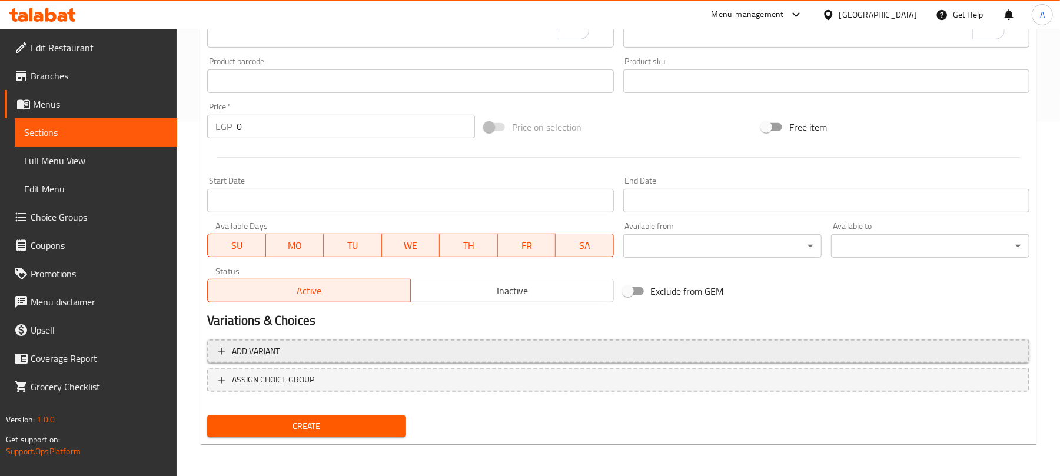
type input "برجر مشروم كراميل"
click at [671, 353] on span "Add variant" at bounding box center [618, 351] width 801 height 15
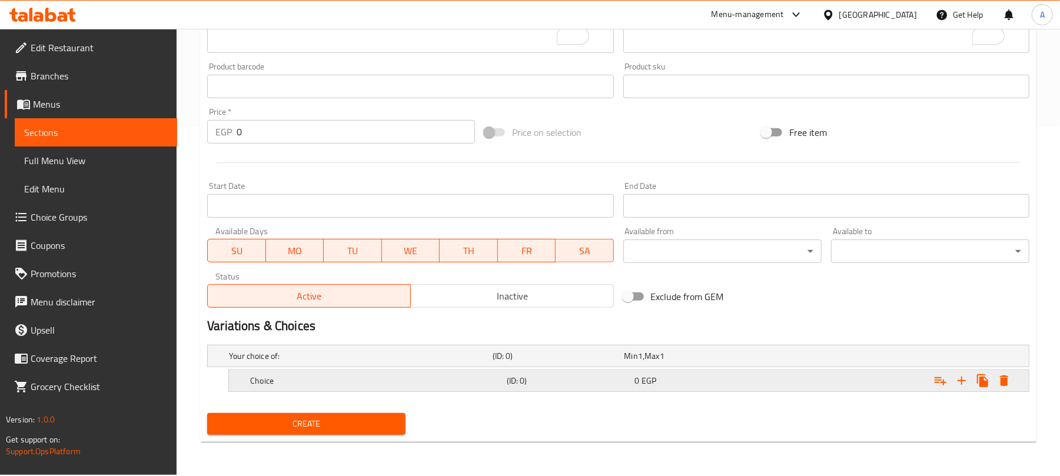
scroll to position [349, 0]
click at [960, 382] on icon "Expand" at bounding box center [961, 381] width 14 height 14
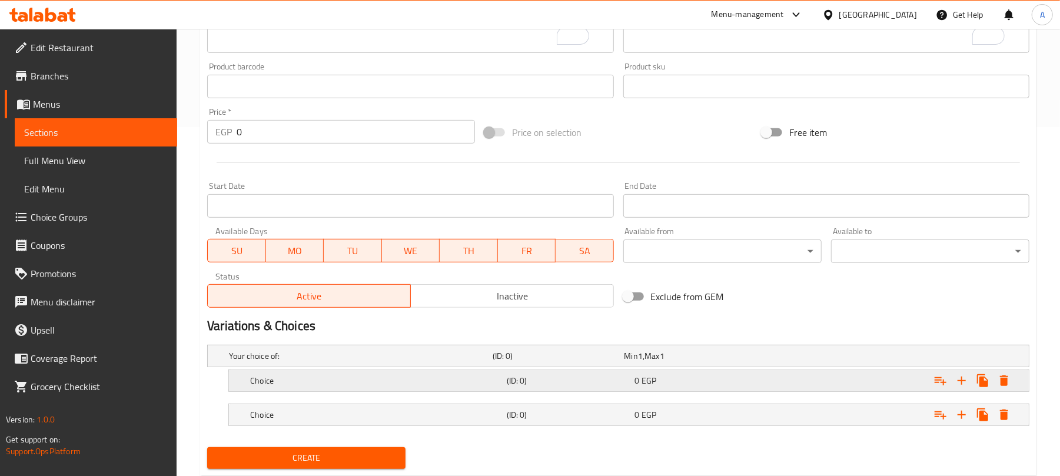
click at [632, 364] on div "0 EGP" at bounding box center [688, 356] width 132 height 16
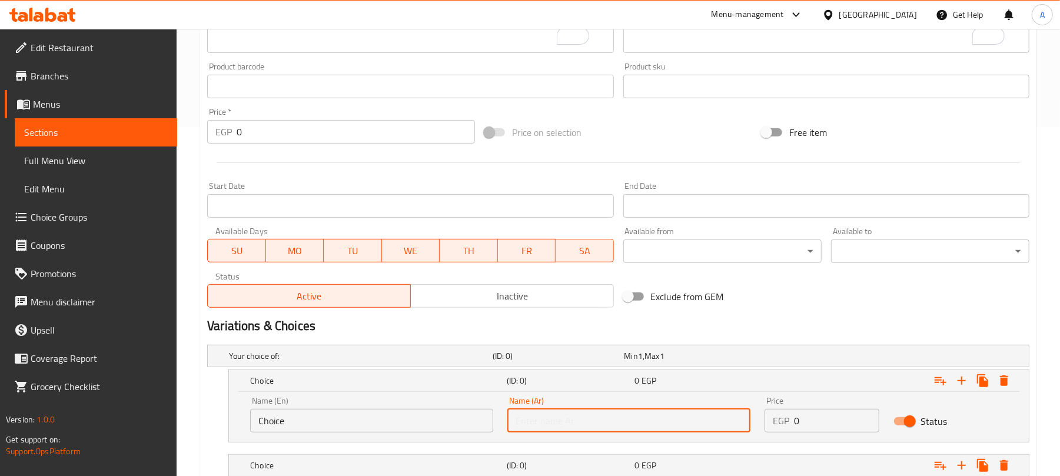
click at [600, 417] on input "text" at bounding box center [628, 421] width 243 height 24
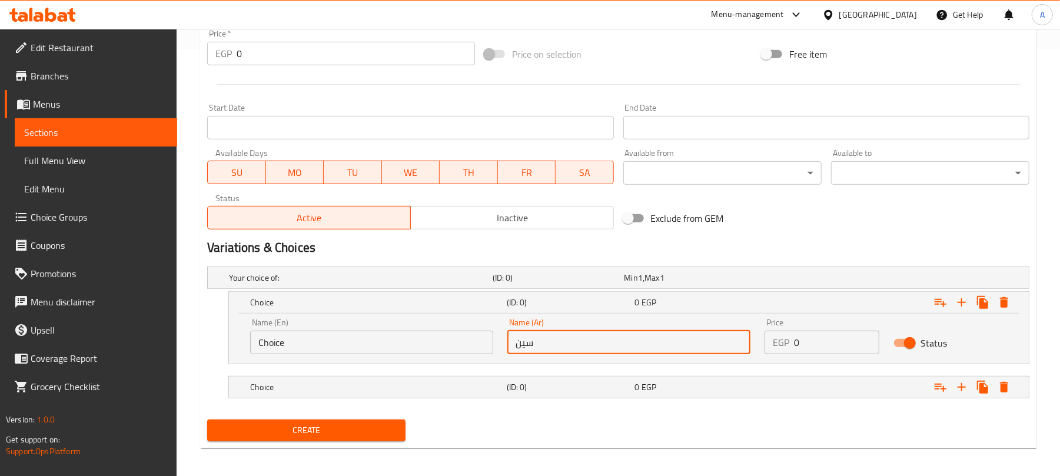
click at [618, 349] on input "سين" at bounding box center [628, 343] width 243 height 24
type input "سينجل"
click at [612, 284] on h5 "(ID: 0)" at bounding box center [555, 278] width 127 height 12
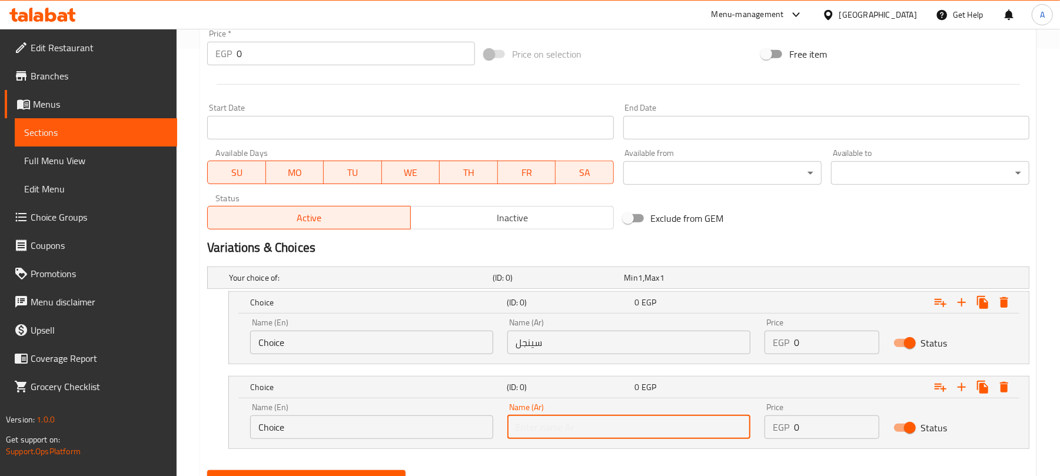
click at [587, 435] on input "text" at bounding box center [628, 427] width 243 height 24
type input "دبل"
click at [354, 337] on input "Choice" at bounding box center [371, 343] width 243 height 24
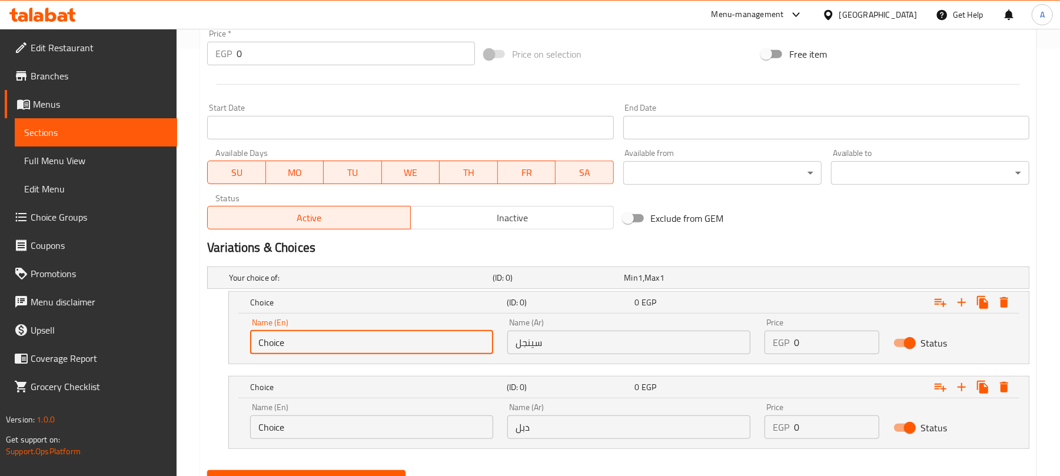
click at [354, 337] on input "Choice" at bounding box center [371, 343] width 243 height 24
type input "Single"
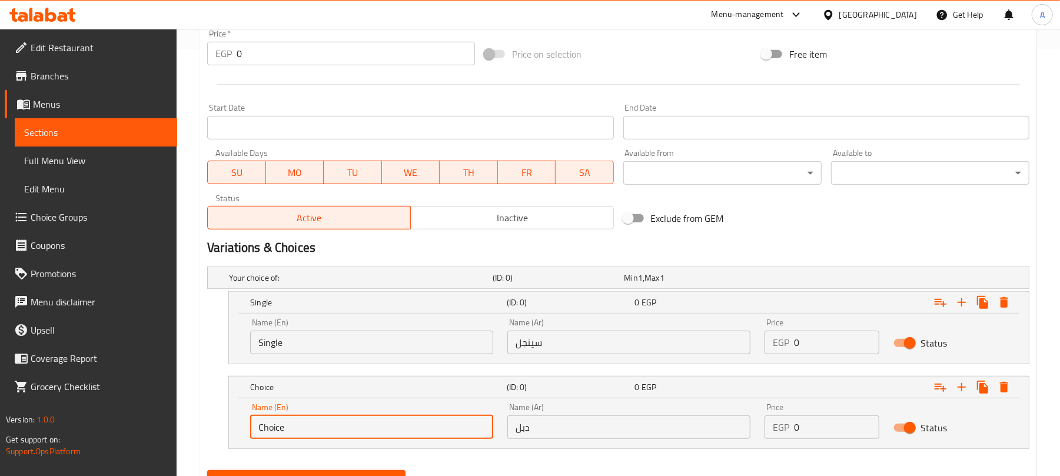
click at [342, 435] on input "Choice" at bounding box center [371, 427] width 243 height 24
type input "Double"
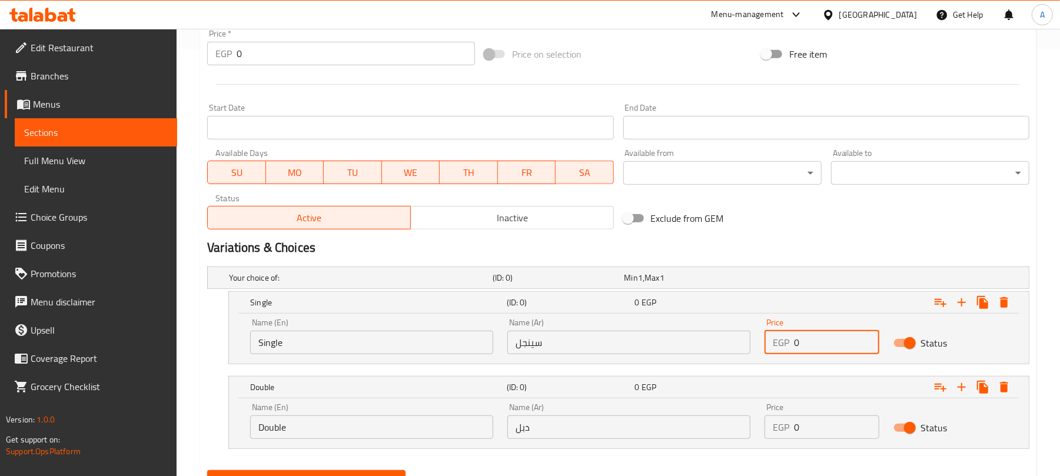
drag, startPoint x: 818, startPoint y: 339, endPoint x: 766, endPoint y: 354, distance: 53.7
click at [766, 354] on div "EGP 0 Price" at bounding box center [821, 343] width 114 height 24
type input "70"
drag, startPoint x: 796, startPoint y: 417, endPoint x: 787, endPoint y: 422, distance: 10.8
click at [787, 422] on div "EGP 0 Price" at bounding box center [821, 427] width 114 height 24
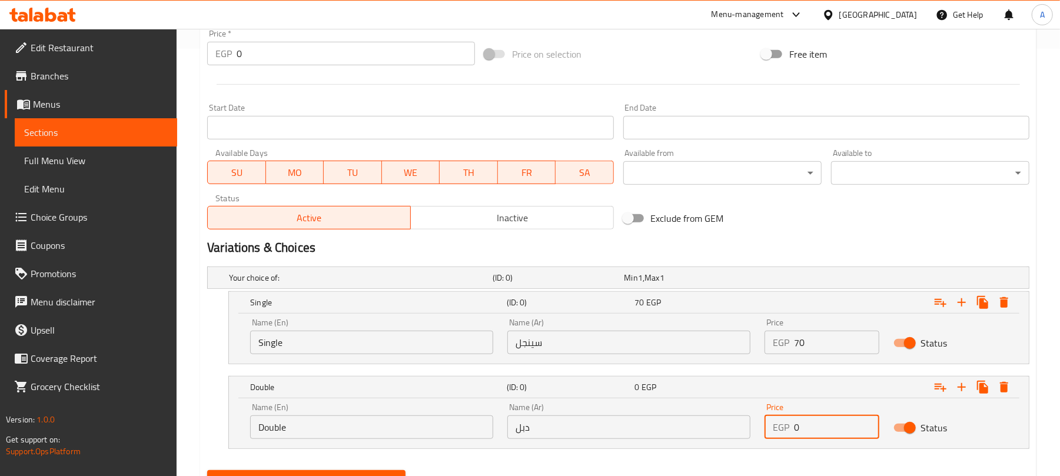
drag, startPoint x: 805, startPoint y: 427, endPoint x: 797, endPoint y: 435, distance: 11.6
click at [797, 435] on input "0" at bounding box center [836, 427] width 85 height 24
drag, startPoint x: 798, startPoint y: 430, endPoint x: 791, endPoint y: 431, distance: 6.7
click at [791, 431] on div "EGP 0 Price" at bounding box center [821, 427] width 114 height 24
type input "90"
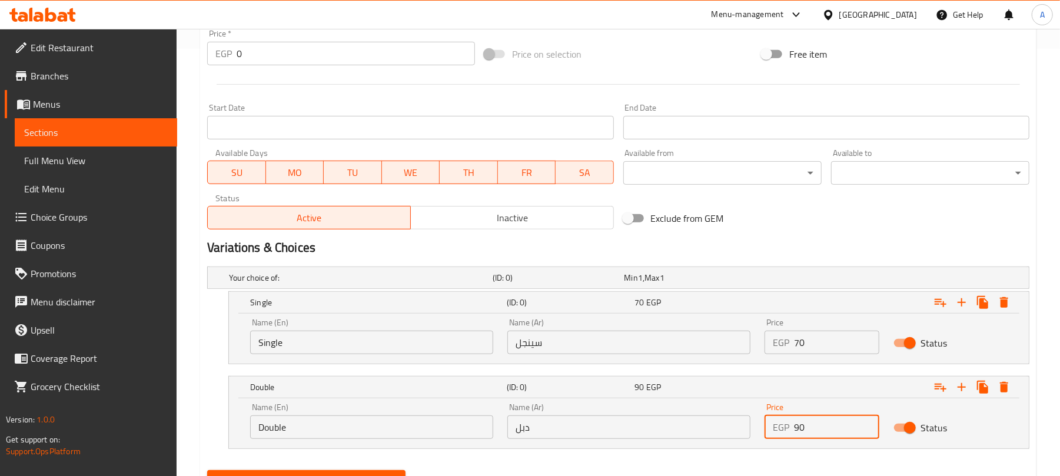
click at [688, 45] on div "Price on selection" at bounding box center [618, 54] width 277 height 32
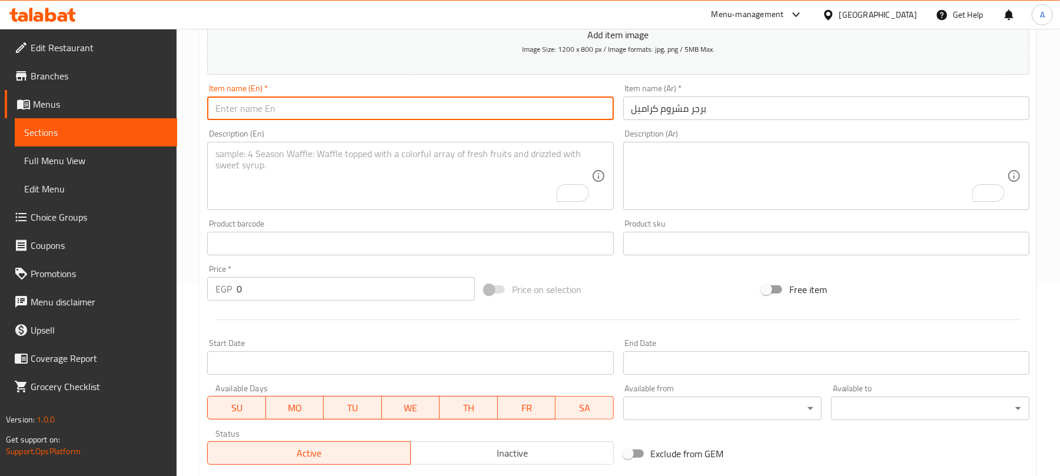
click at [311, 105] on input "text" at bounding box center [410, 108] width 406 height 24
paste input "Caramel Mushroom Burger"
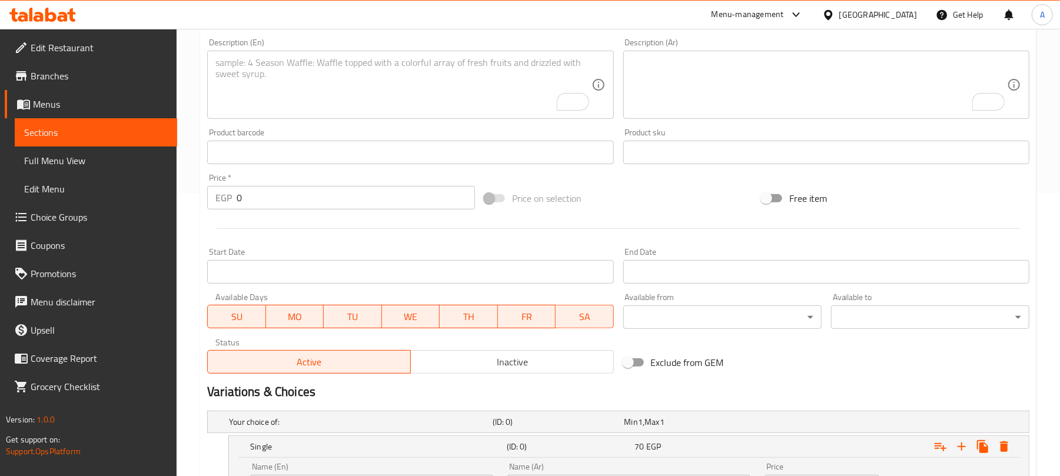
scroll to position [485, 0]
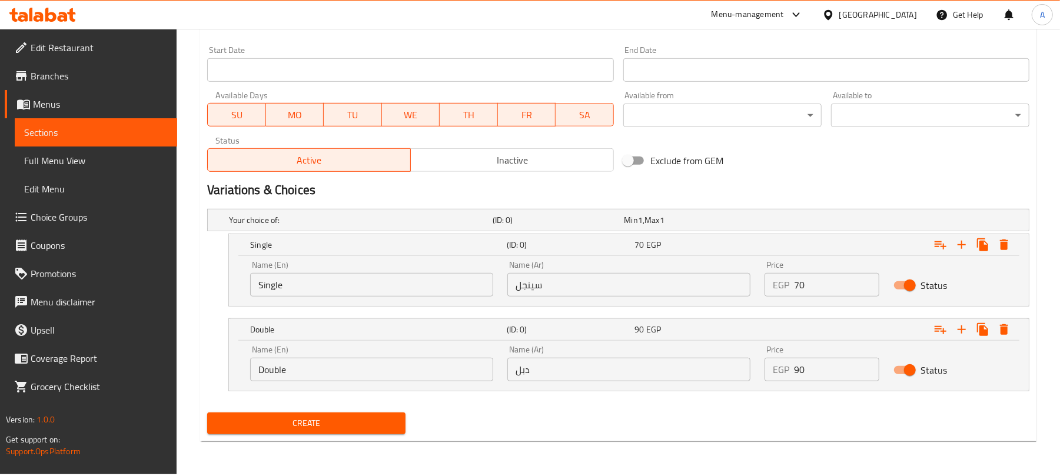
type input "Caramel Mushroom Burger"
click at [377, 434] on button "Create" at bounding box center [306, 423] width 198 height 22
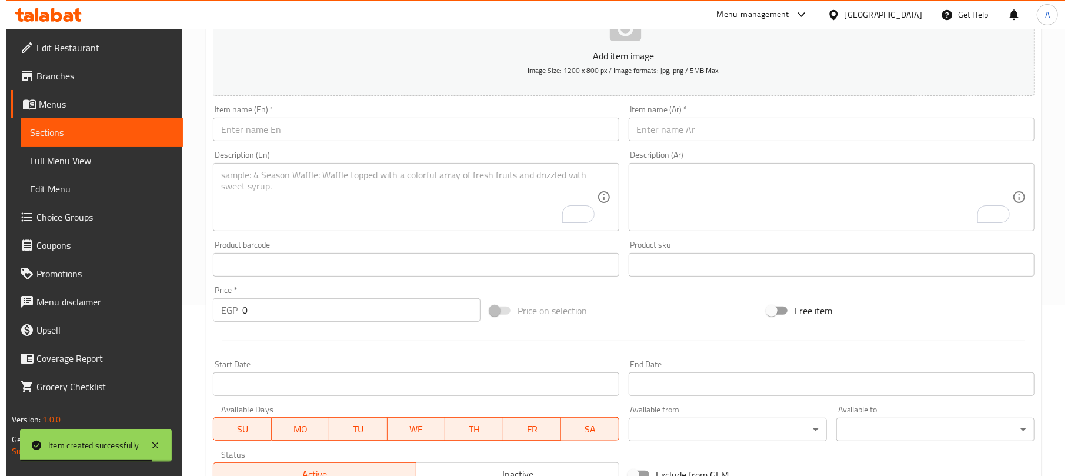
scroll to position [0, 0]
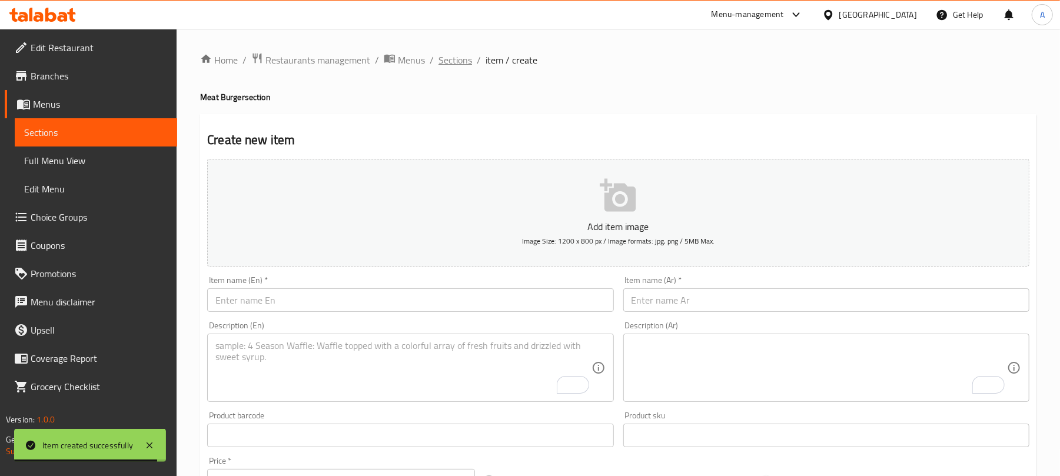
click at [464, 54] on span "Sections" at bounding box center [455, 60] width 34 height 14
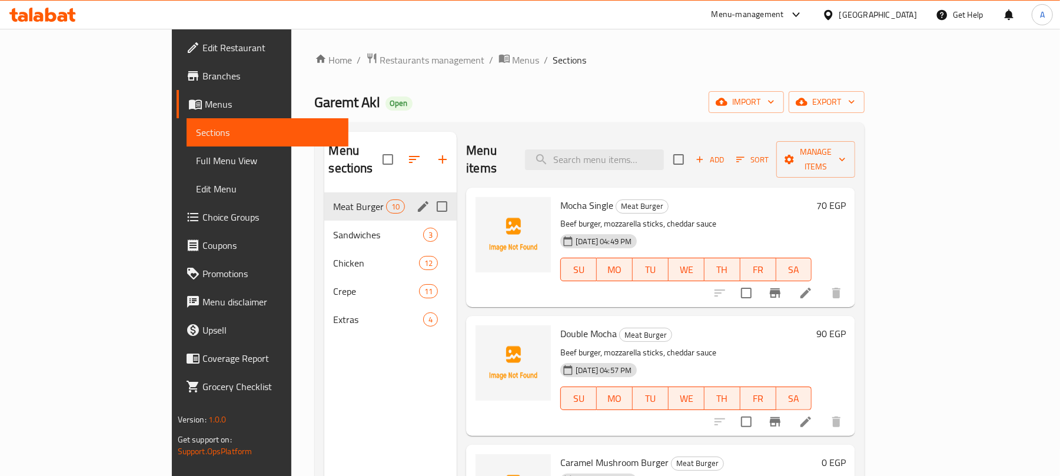
click at [430, 194] on input "Menu sections" at bounding box center [442, 206] width 25 height 25
checkbox input "true"
click at [416, 199] on icon "edit" at bounding box center [423, 206] width 14 height 14
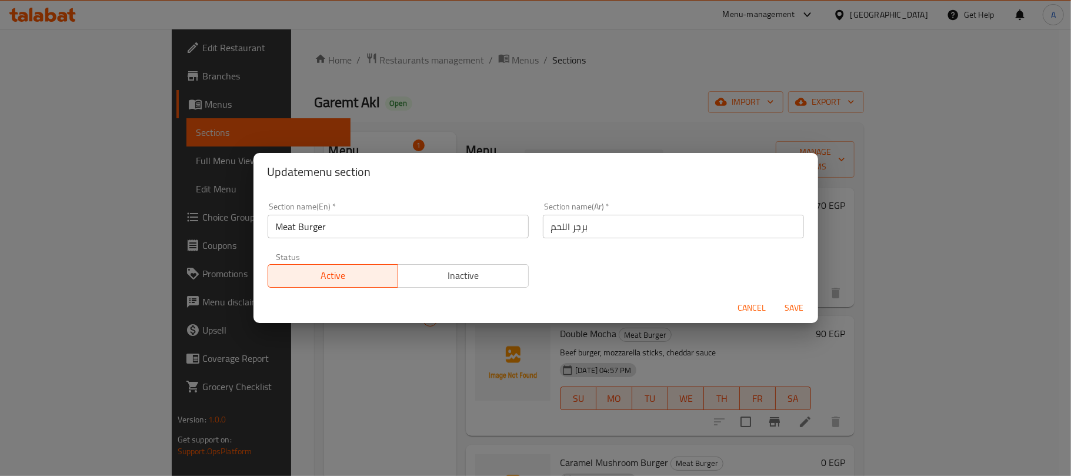
click at [332, 222] on input "Meat Burger" at bounding box center [398, 227] width 261 height 24
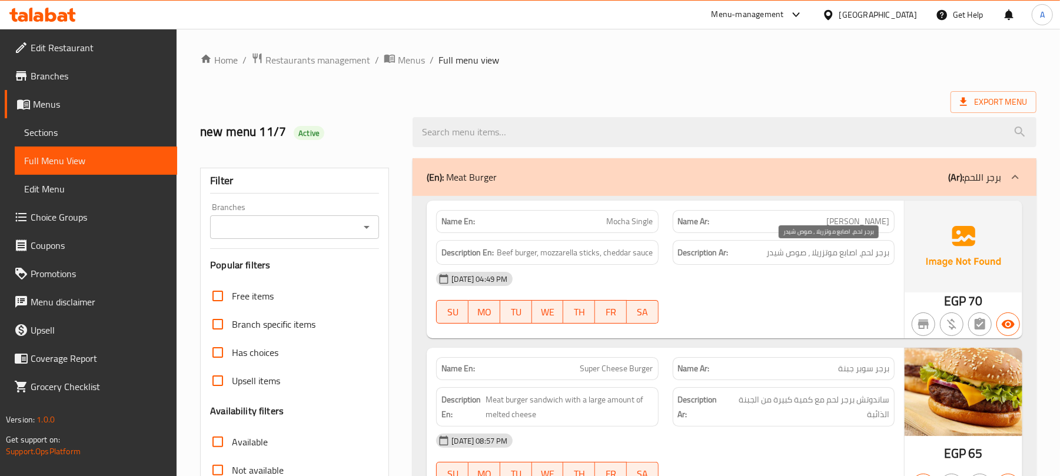
click at [852, 252] on span "برجر لحم، اصابع موتزريلا ، صوص شيدر" at bounding box center [827, 252] width 123 height 15
copy div "برجر لحم، اصابع موتزريلا ، صوص شيدر"
click at [579, 246] on span "Beef burger, mozzarella sticks, cheddar sauce" at bounding box center [575, 252] width 156 height 15
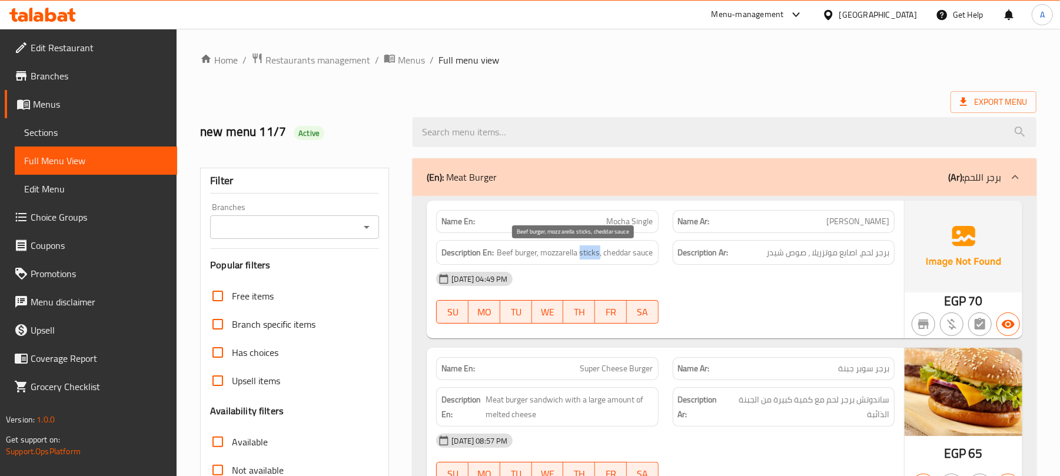
click at [579, 246] on span "Beef burger, mozzarella sticks, cheddar sauce" at bounding box center [575, 252] width 156 height 15
copy span "Beef burger, mozzarella sticks, cheddar sauce"
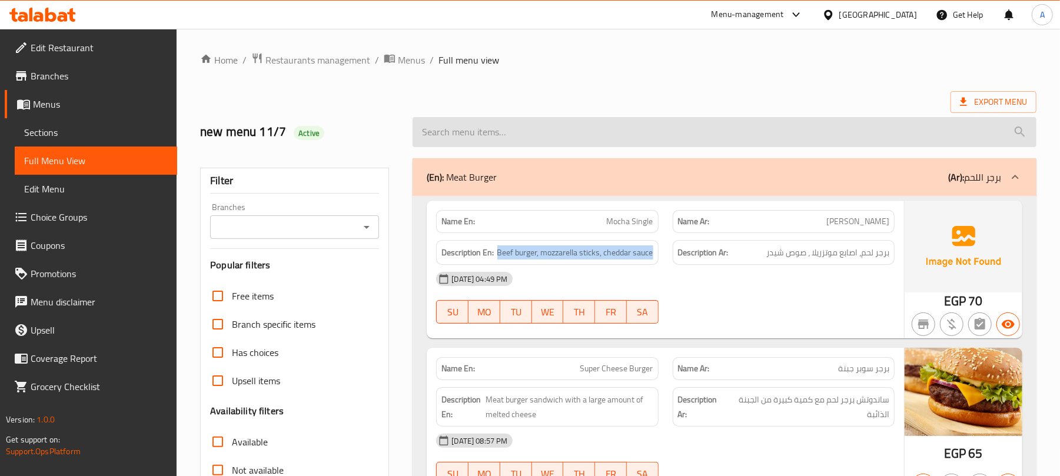
click at [551, 137] on input "search" at bounding box center [724, 132] width 624 height 30
paste input "كرامیل"
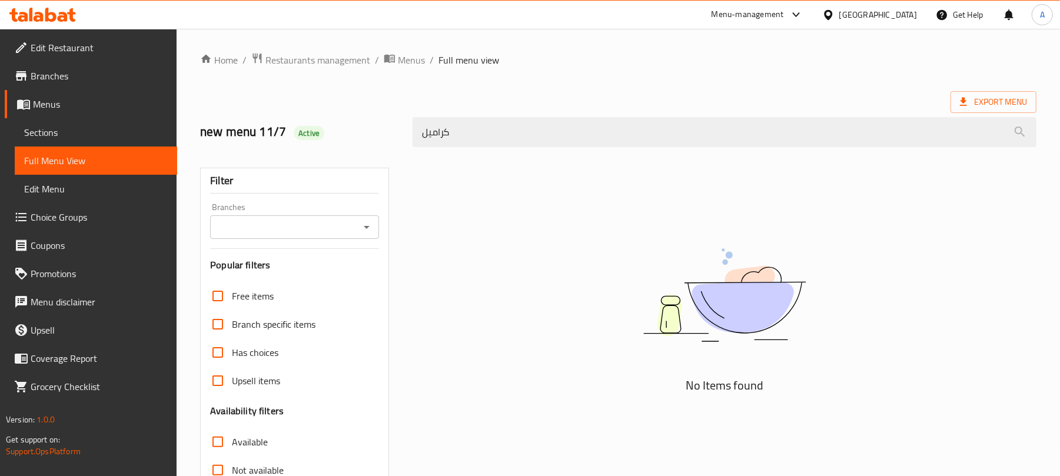
type input "كرامیل"
